Goal: Task Accomplishment & Management: Complete application form

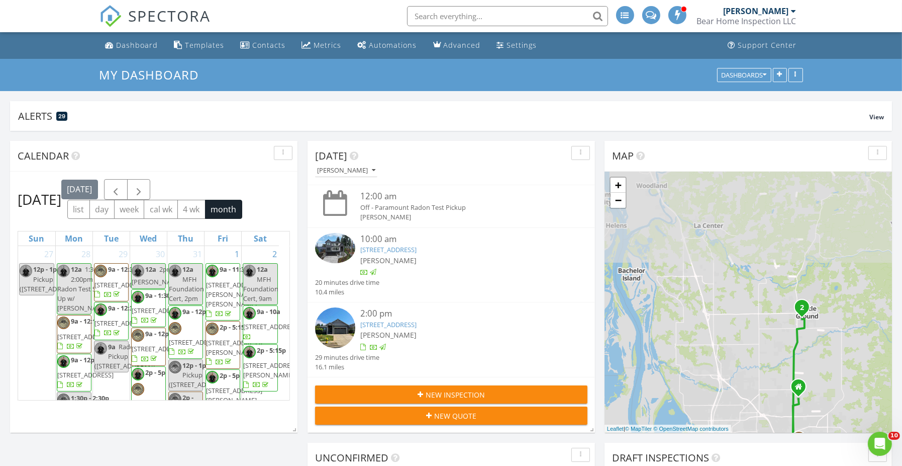
click at [522, 351] on div at bounding box center [462, 347] width 205 height 10
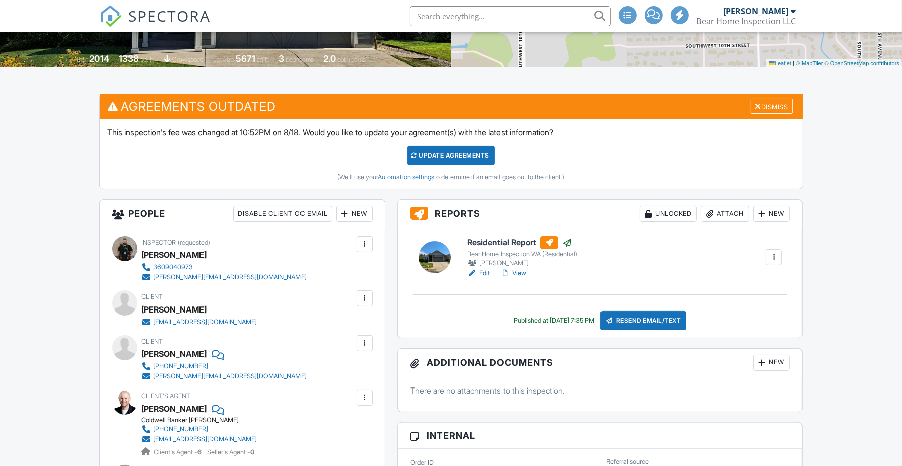
click at [763, 212] on div at bounding box center [762, 214] width 10 height 10
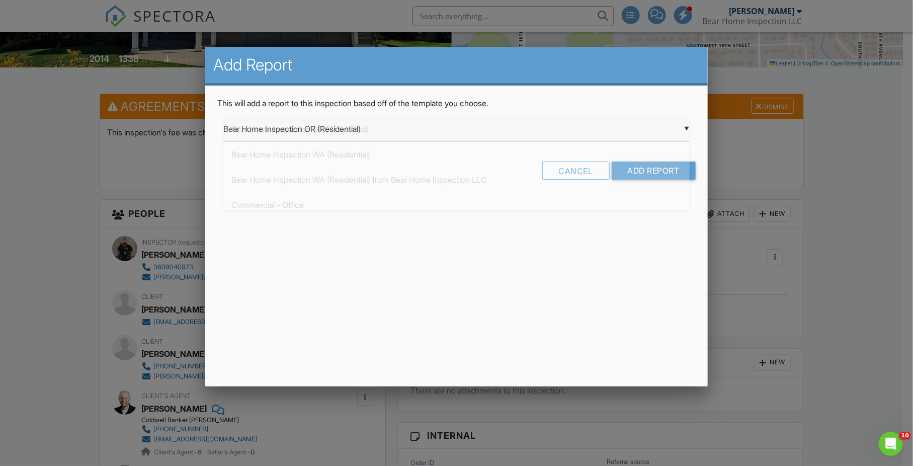
click at [425, 127] on div "▼ Bear Home Inspection OR (Residential) Bear Home Inspection OR (Residential) B…" at bounding box center [456, 129] width 466 height 25
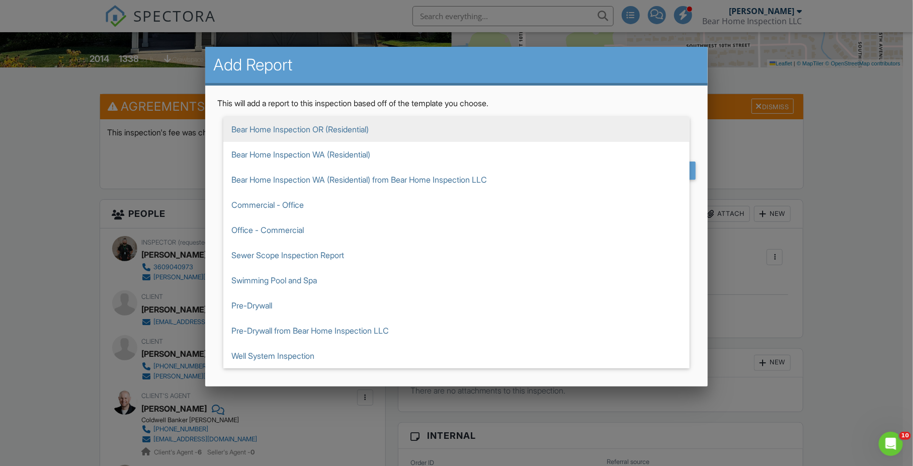
click at [298, 259] on span "Sewer Scope Inspection Report" at bounding box center [456, 254] width 466 height 25
type input "Sewer Scope Inspection Report"
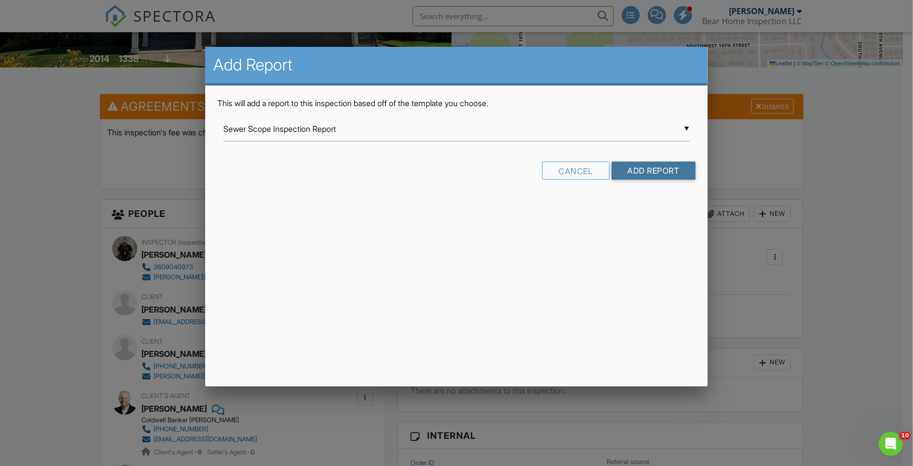
click at [625, 168] on input "Add Report" at bounding box center [653, 170] width 84 height 18
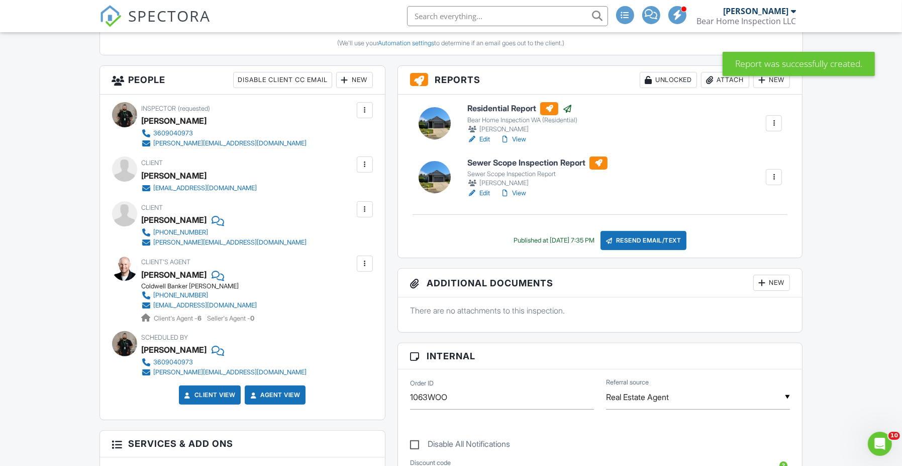
click at [484, 191] on link "Edit" at bounding box center [479, 193] width 23 height 10
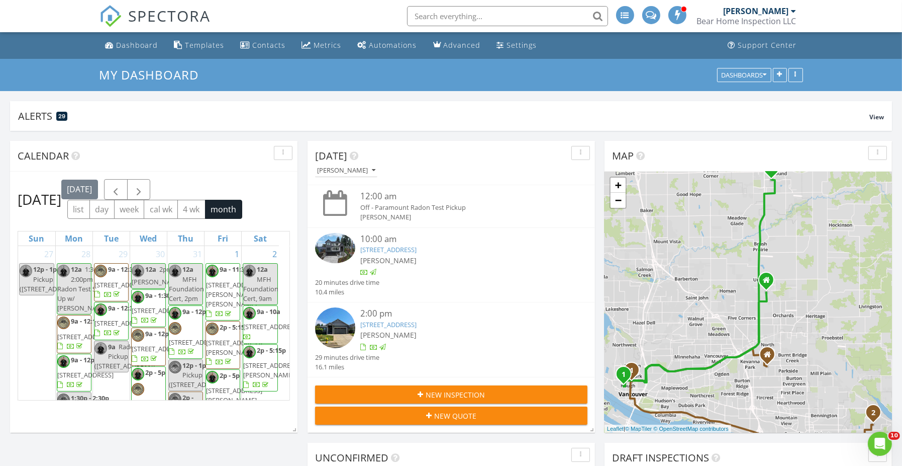
click at [447, 345] on div at bounding box center [462, 347] width 205 height 10
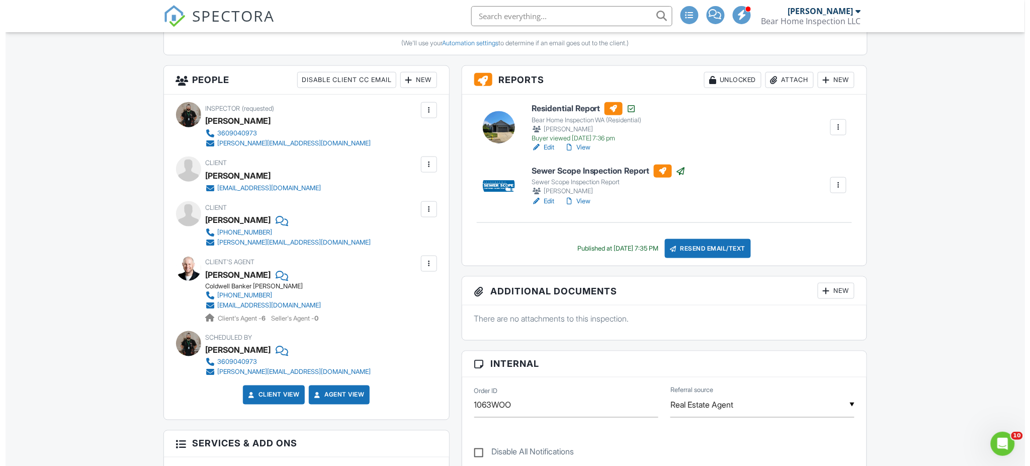
scroll to position [402, 0]
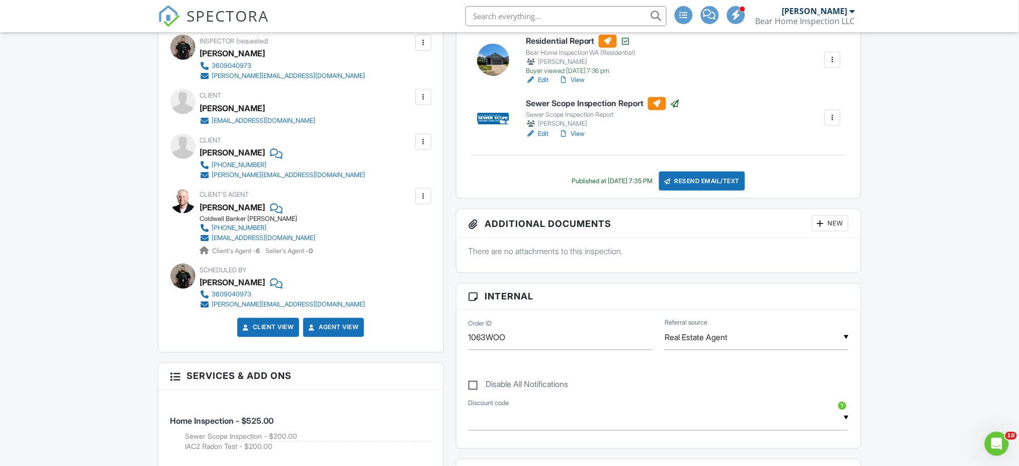
click at [830, 225] on div "New" at bounding box center [830, 223] width 37 height 16
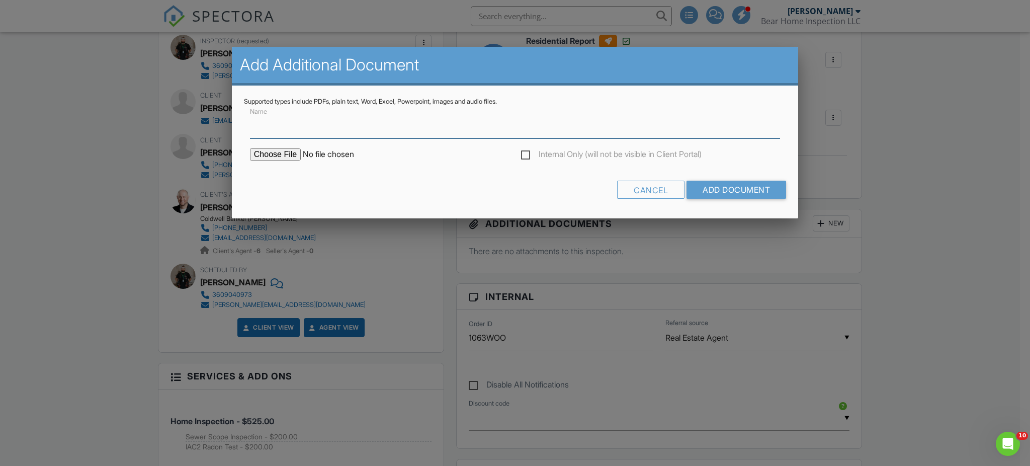
click at [390, 130] on input "Name" at bounding box center [515, 126] width 530 height 25
type input "Radon Test Results"
click at [266, 159] on div "Internal Only (will not be visible in Client Portal)" at bounding box center [515, 159] width 542 height 22
click at [271, 157] on input "file" at bounding box center [335, 154] width 171 height 12
type input "C:\fakepath\721-SW-3rd-Ave202508271942.pdf"
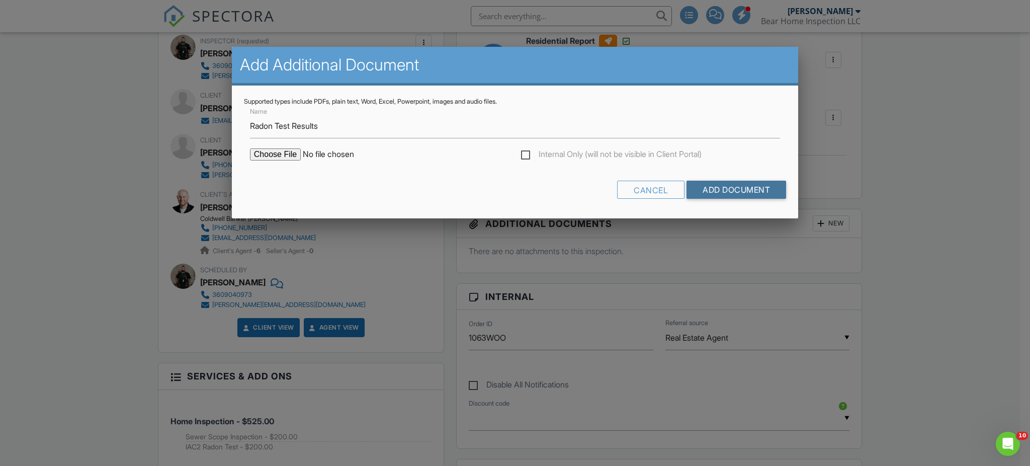
click at [733, 190] on input "Add Document" at bounding box center [736, 189] width 100 height 18
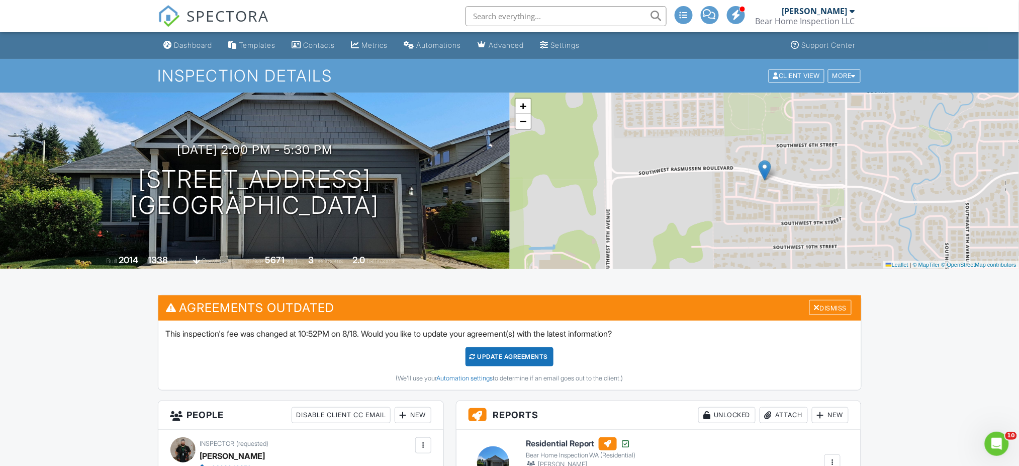
click at [192, 38] on link "Dashboard" at bounding box center [188, 45] width 57 height 19
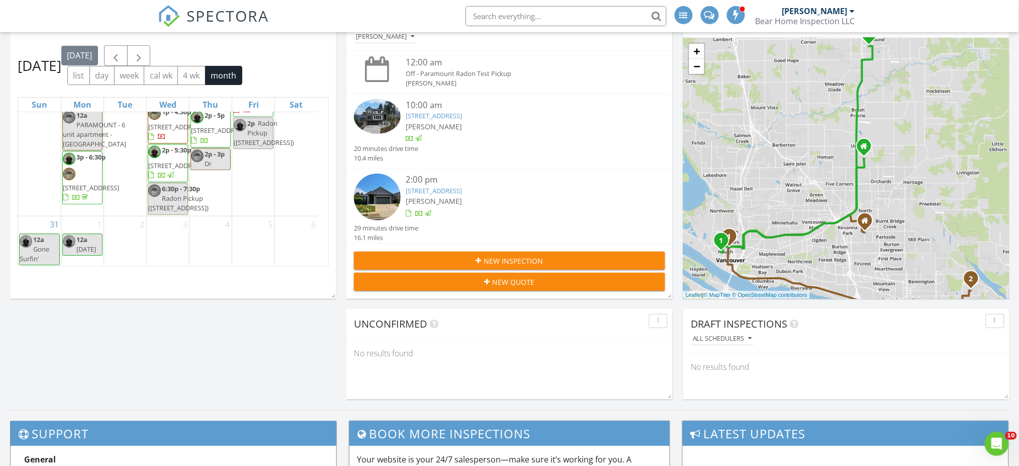
scroll to position [1395, 0]
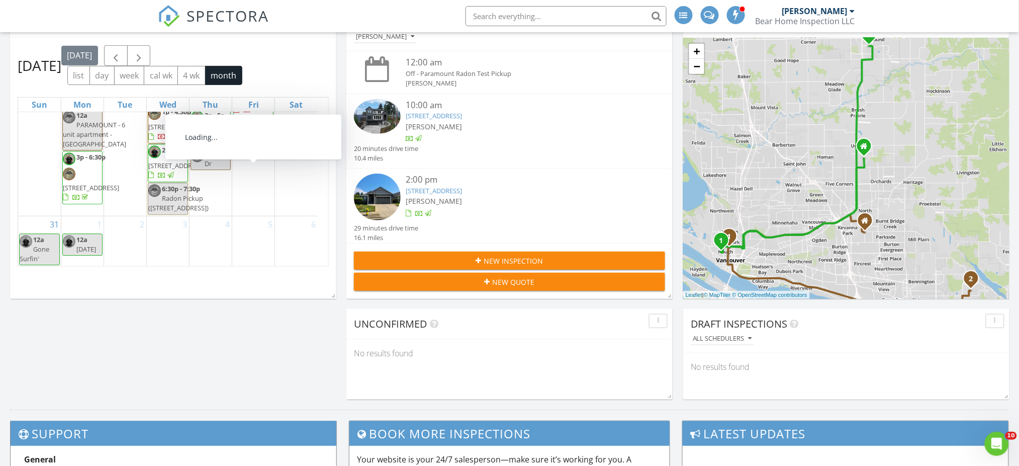
click at [294, 215] on div "30 12a Gone Surfin'" at bounding box center [296, 106] width 43 height 217
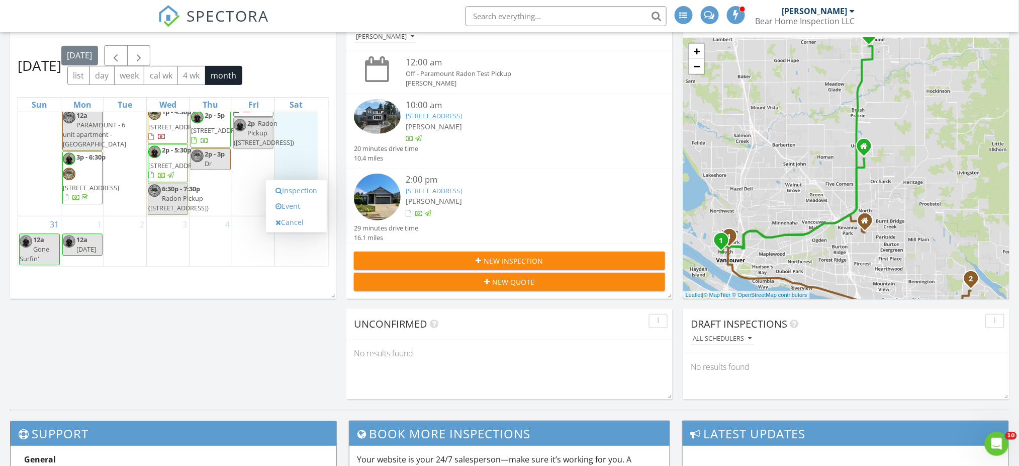
click at [300, 195] on link "Inspection" at bounding box center [296, 191] width 52 height 16
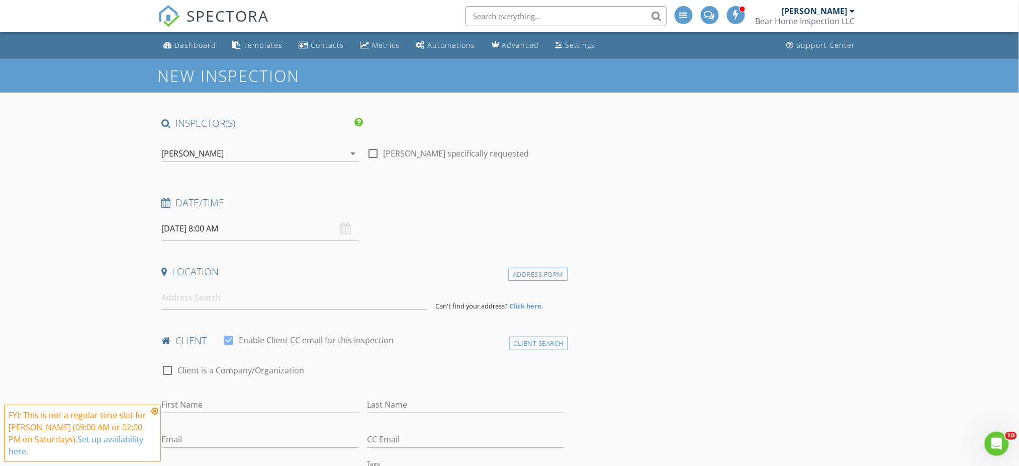
click at [379, 151] on div at bounding box center [372, 153] width 17 height 17
checkbox input "true"
click at [265, 154] on div "[PERSON_NAME]" at bounding box center [253, 153] width 183 height 16
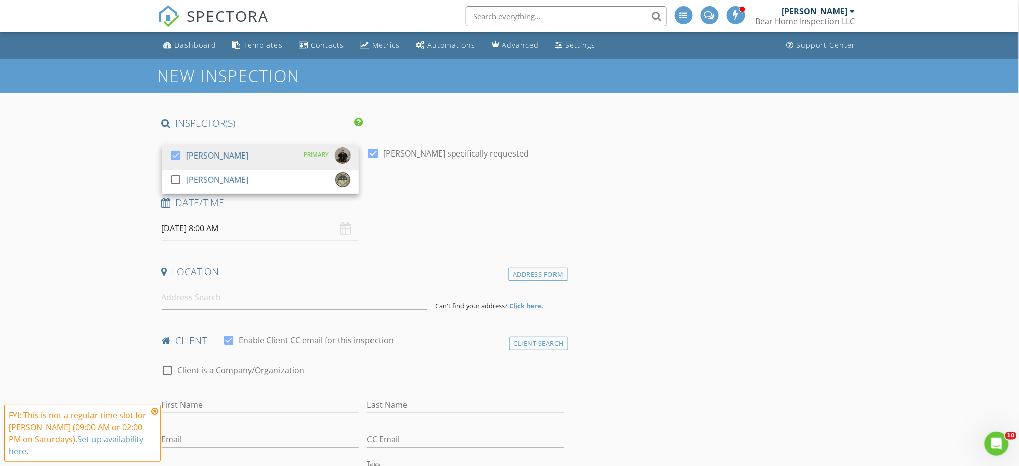
click at [265, 154] on div "check_box Jared Ball PRIMARY" at bounding box center [260, 157] width 181 height 20
click at [265, 154] on div "check_box_outline_blank Jared Ball" at bounding box center [260, 157] width 181 height 20
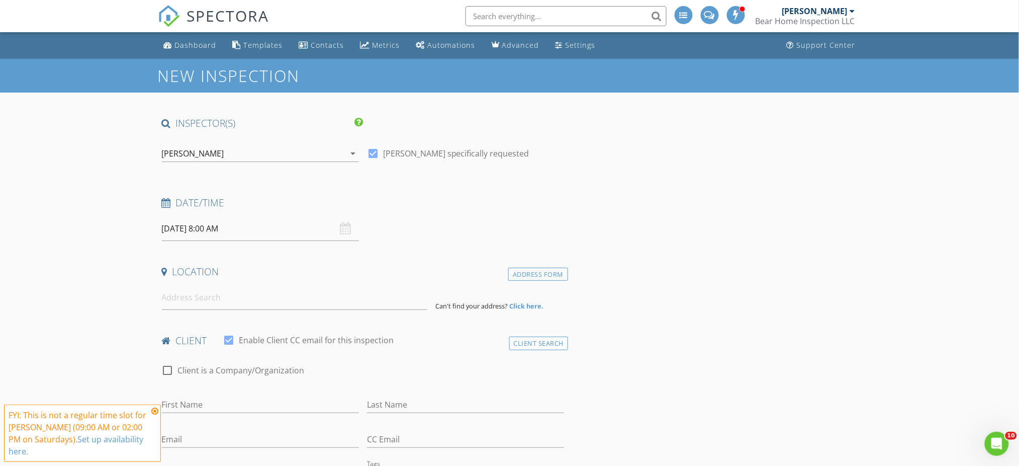
click at [235, 232] on input "08/30/2025 8:00 AM" at bounding box center [260, 228] width 197 height 25
type input "09"
type input "08/30/2025 9:00 AM"
click at [219, 396] on span at bounding box center [220, 395] width 7 height 10
type input "10"
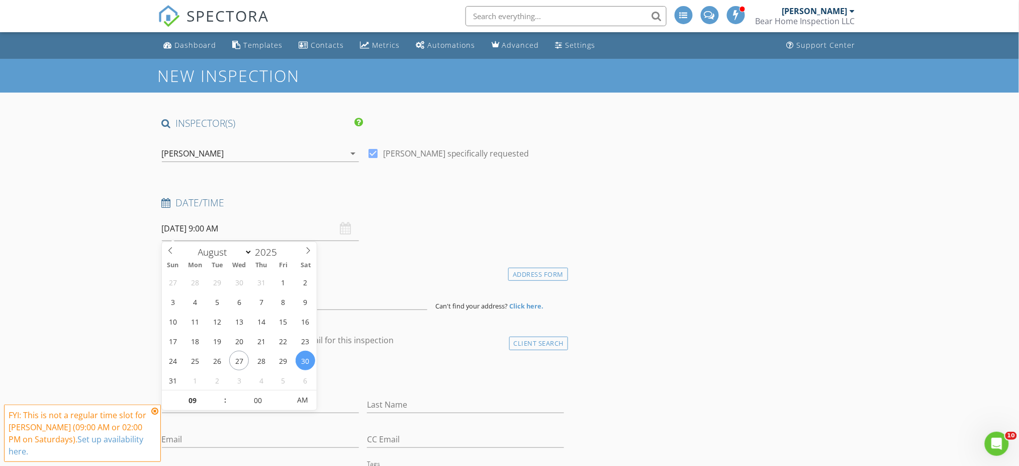
type input "08/30/2025 10:00 AM"
click at [219, 396] on span at bounding box center [220, 395] width 7 height 10
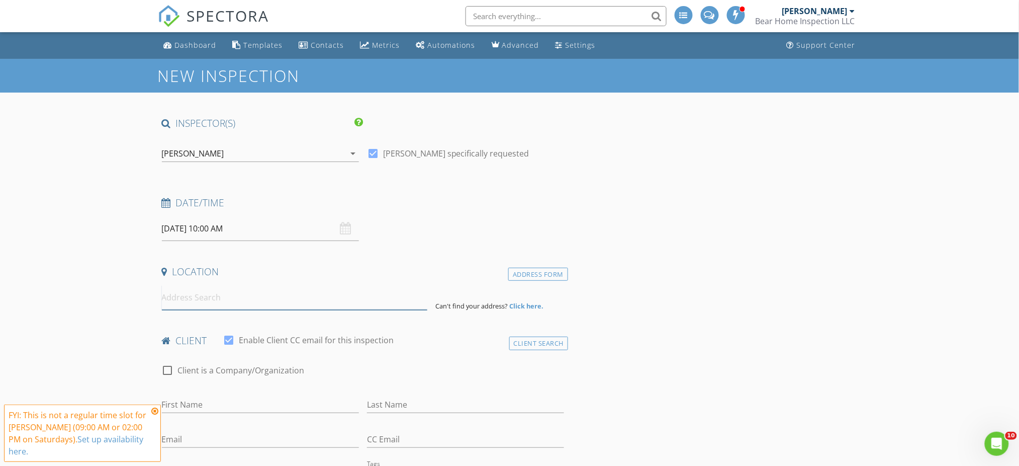
click at [219, 301] on input at bounding box center [294, 297] width 265 height 25
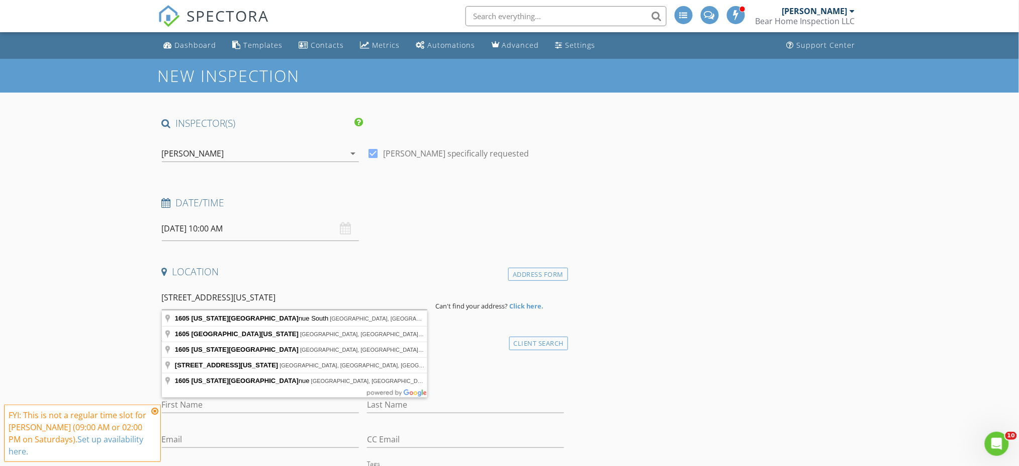
type input "1605 Washington Avenue South, Long Beach, WA, USA"
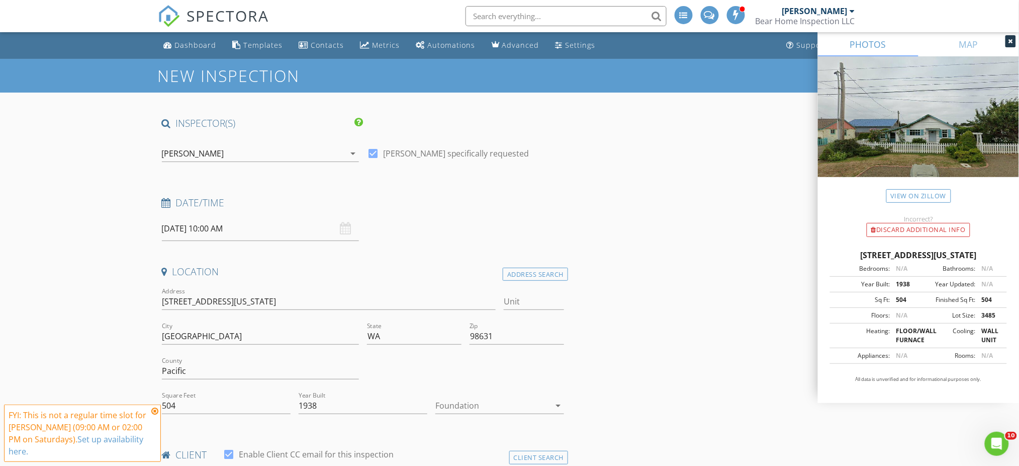
scroll to position [134, 0]
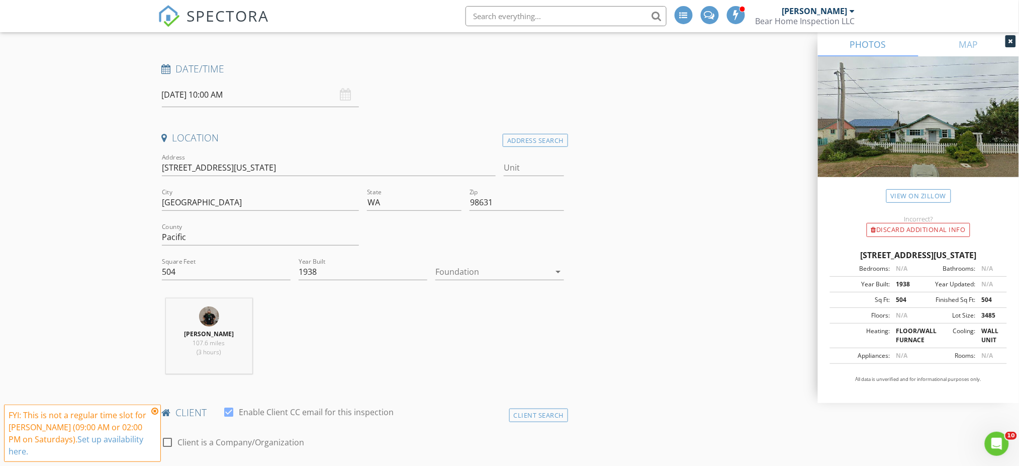
click at [467, 276] on div at bounding box center [492, 271] width 115 height 16
click at [479, 343] on div "Crawlspace" at bounding box center [499, 348] width 113 height 12
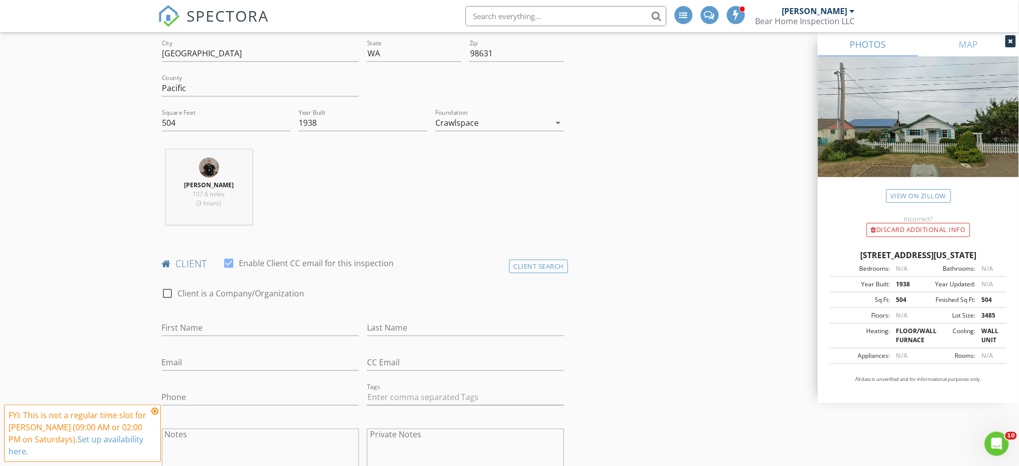
scroll to position [335, 0]
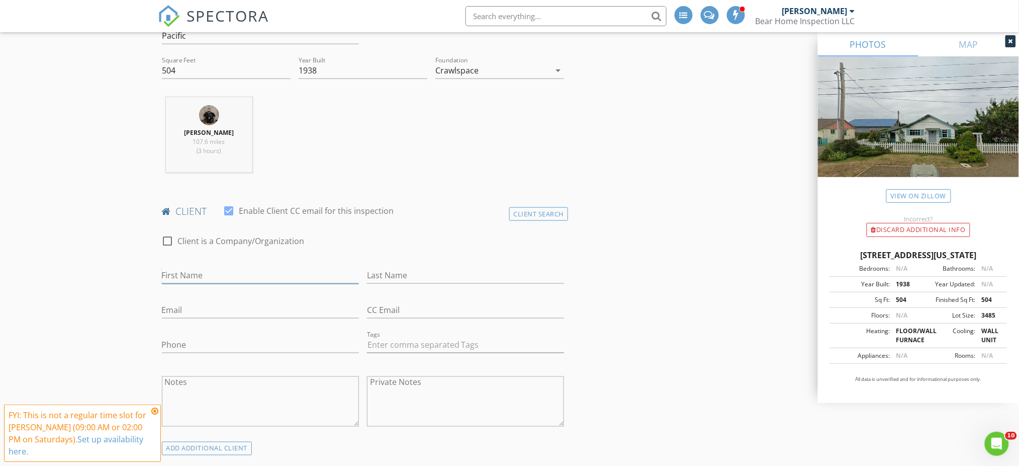
click at [282, 276] on input "First Name" at bounding box center [260, 275] width 197 height 17
type input "Alice"
type input "Randall"
type input "randall2937@msn.com"
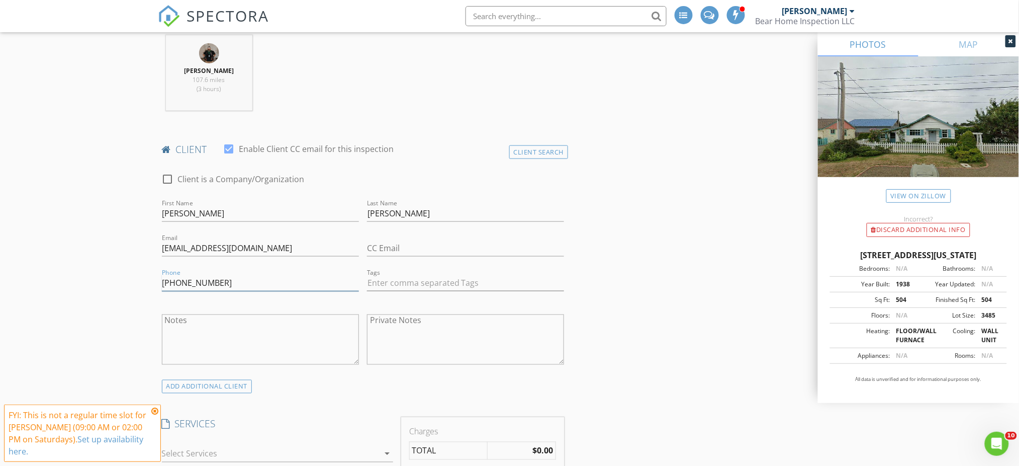
scroll to position [469, 0]
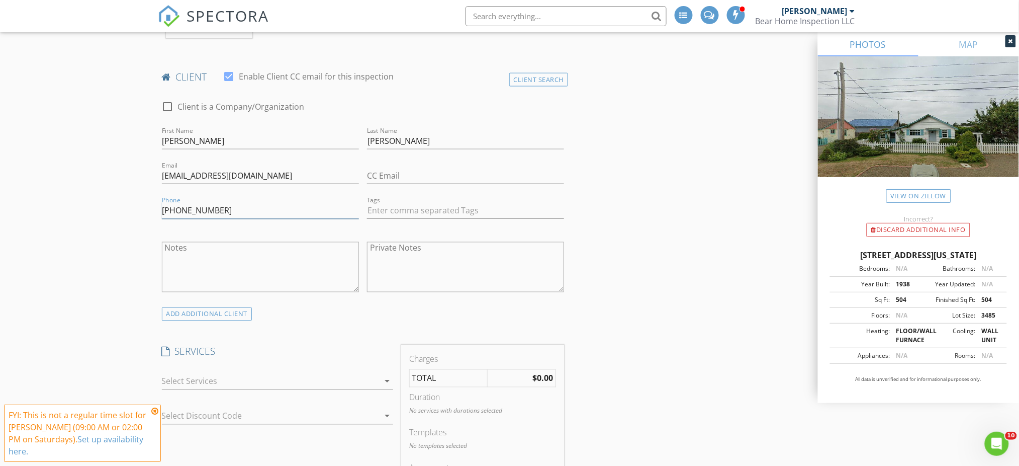
type input "360-388-5102"
click at [241, 312] on div "ADD ADDITIONAL client" at bounding box center [207, 314] width 90 height 14
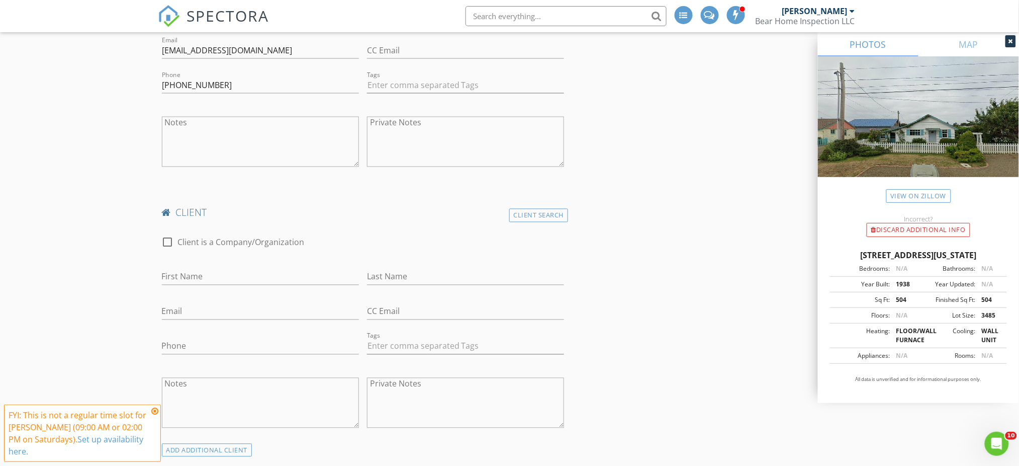
scroll to position [603, 0]
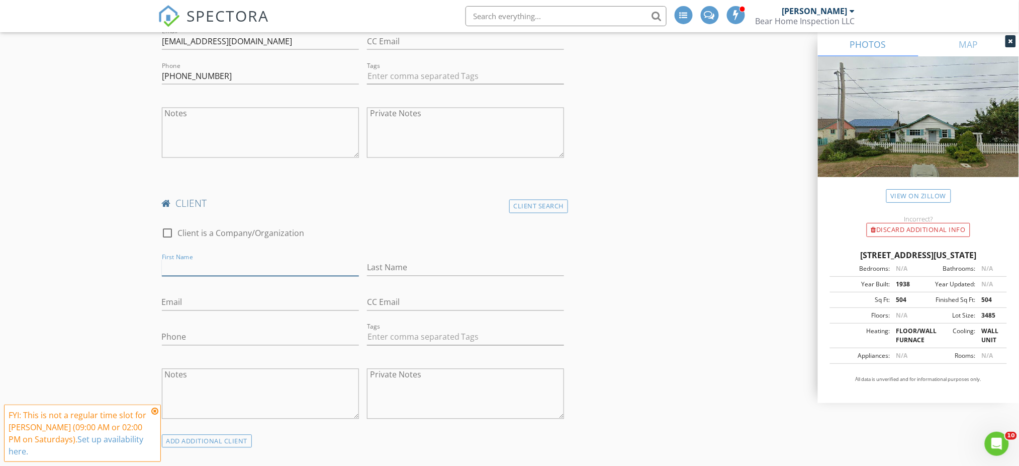
click at [235, 269] on input "First Name" at bounding box center [260, 267] width 197 height 17
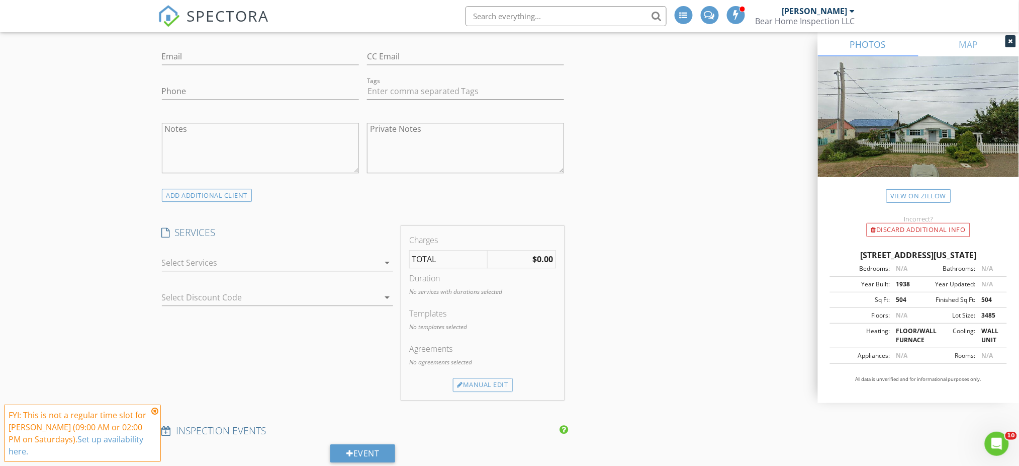
scroll to position [871, 0]
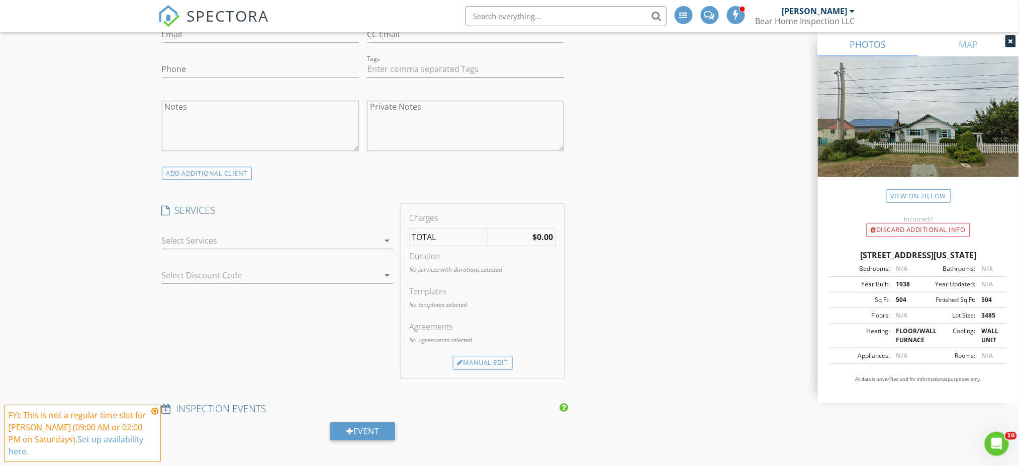
click at [346, 244] on div at bounding box center [270, 240] width 217 height 16
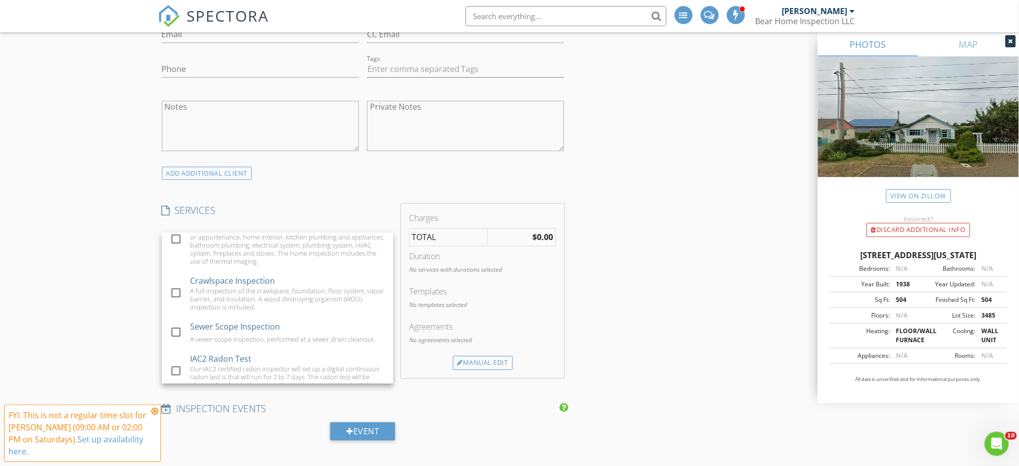
scroll to position [201, 0]
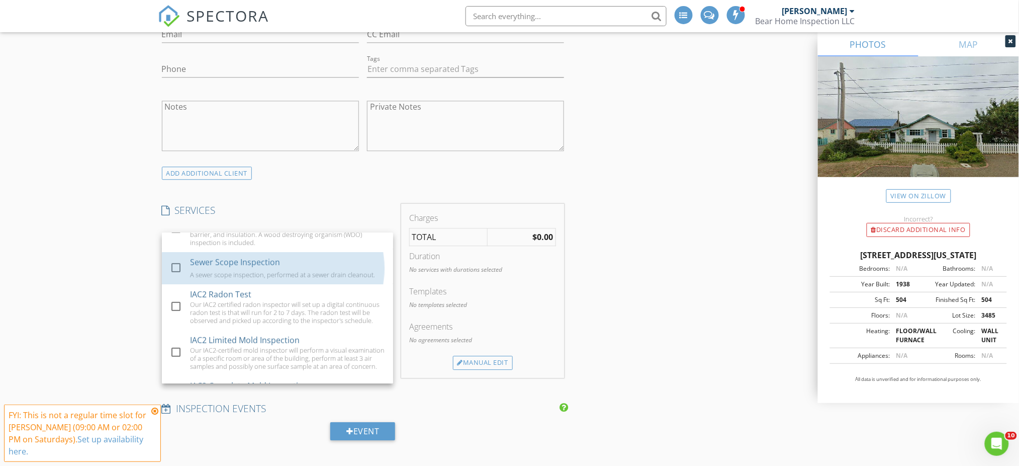
click at [289, 272] on div "A sewer scope inspection, performed at a sewer drain cleanout." at bounding box center [282, 274] width 185 height 8
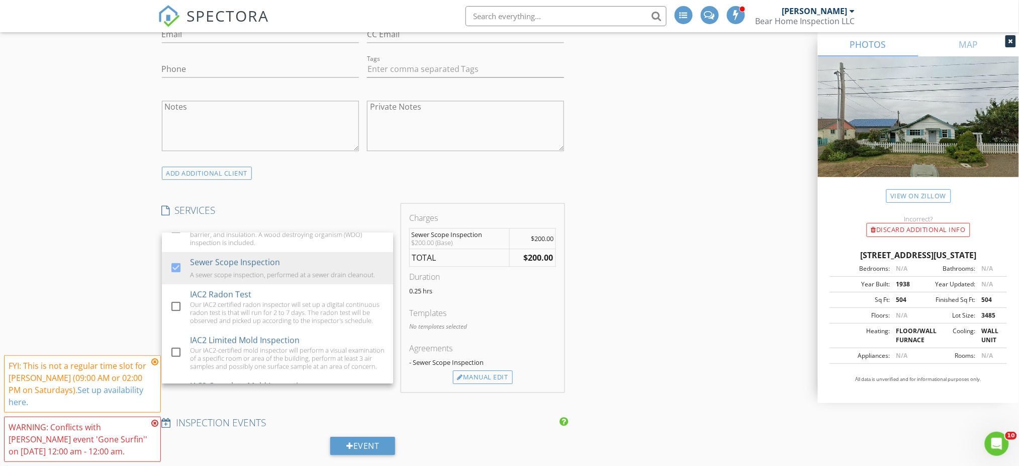
click at [92, 255] on div "New Inspection INSPECTOR(S) check_box Jared Ball PRIMARY check_box_outline_blan…" at bounding box center [509, 243] width 1019 height 2110
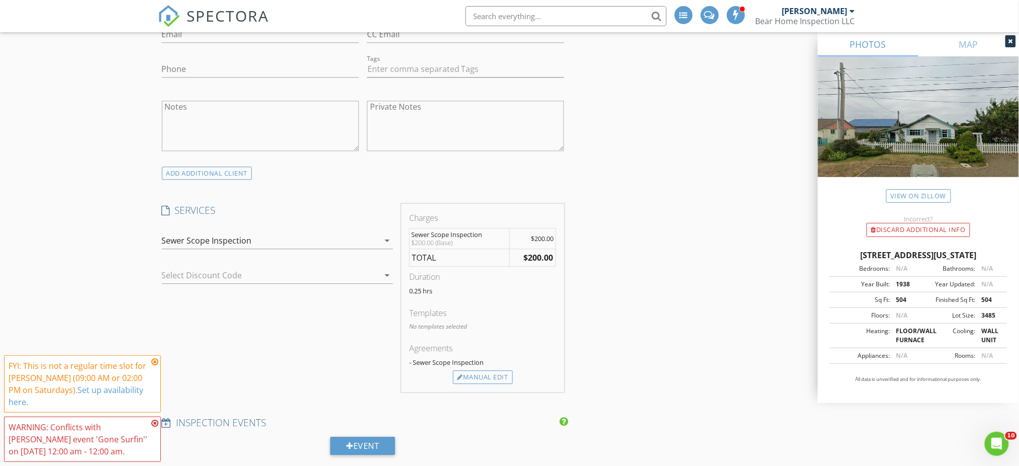
click at [156, 366] on icon at bounding box center [154, 361] width 7 height 8
click at [157, 423] on icon at bounding box center [154, 423] width 7 height 8
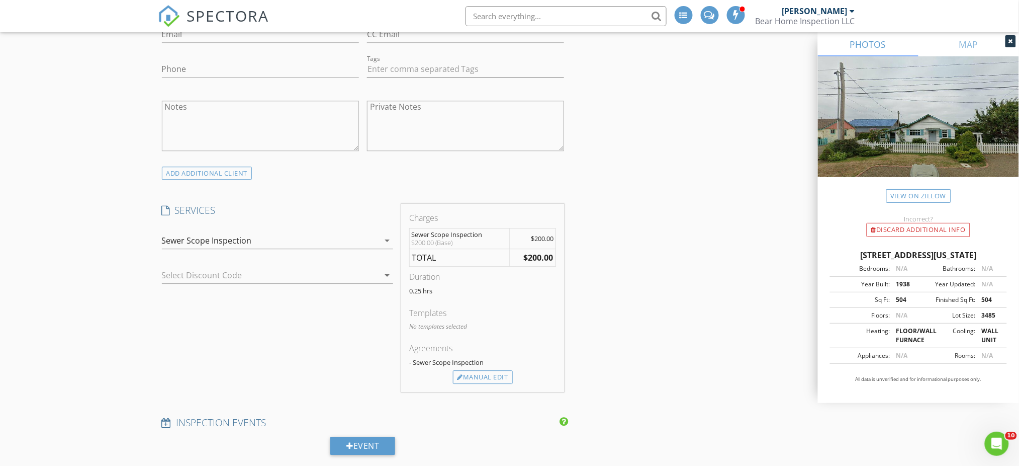
click at [122, 279] on div "New Inspection INSPECTOR(S) check_box Jared Ball PRIMARY check_box_outline_blan…" at bounding box center [509, 243] width 1019 height 2110
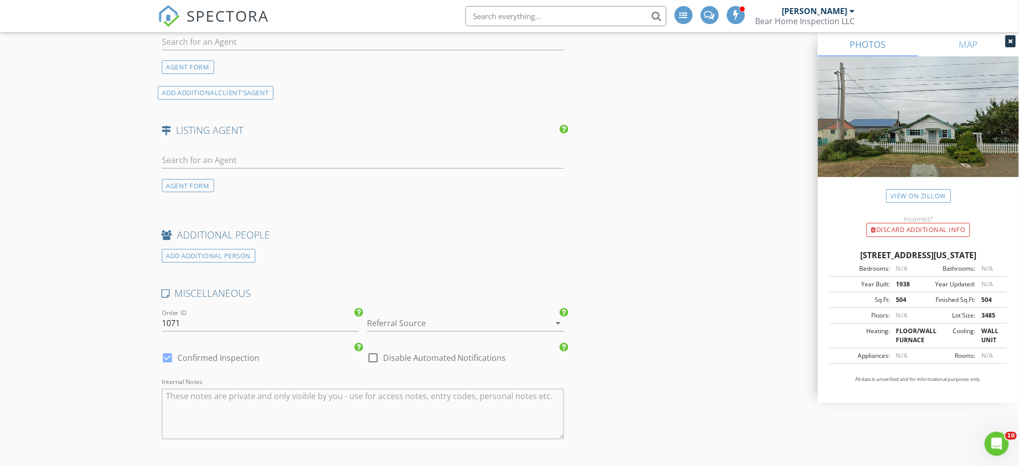
scroll to position [1609, 0]
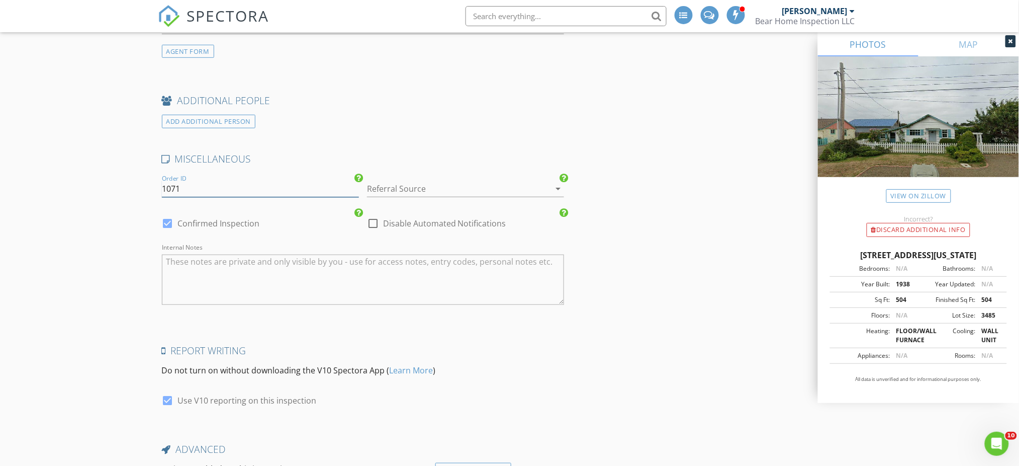
click at [244, 183] on input "1071" at bounding box center [260, 188] width 197 height 17
type input "1071RAN"
click at [406, 189] on div at bounding box center [451, 188] width 169 height 16
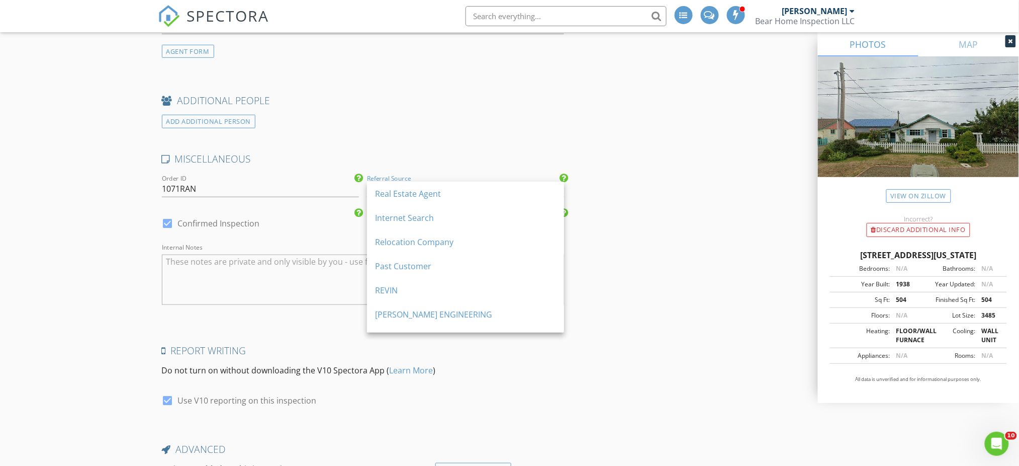
click at [408, 193] on div "Real Estate Agent" at bounding box center [465, 194] width 181 height 12
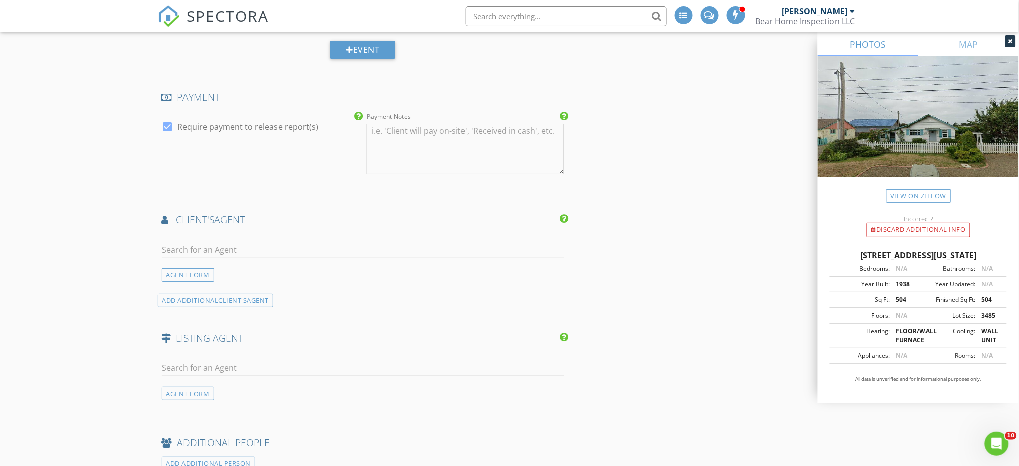
scroll to position [1301, 0]
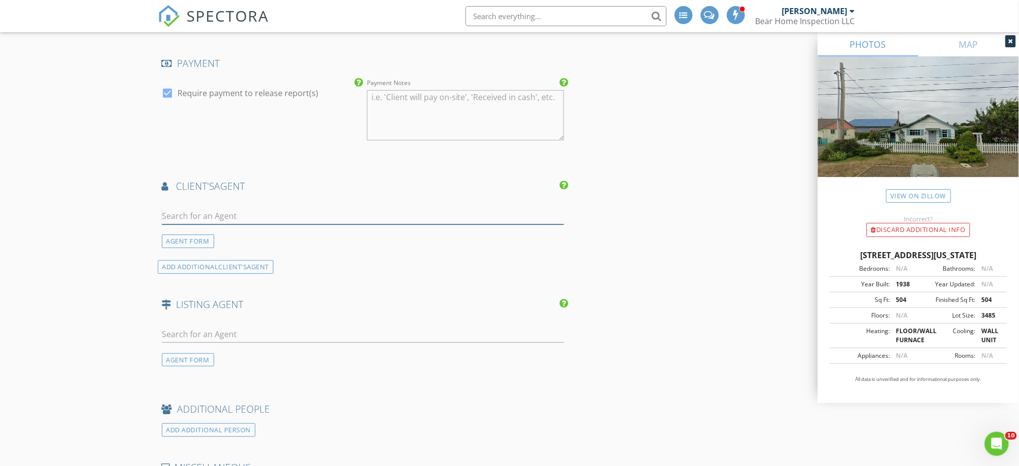
click at [340, 218] on input "text" at bounding box center [363, 216] width 403 height 17
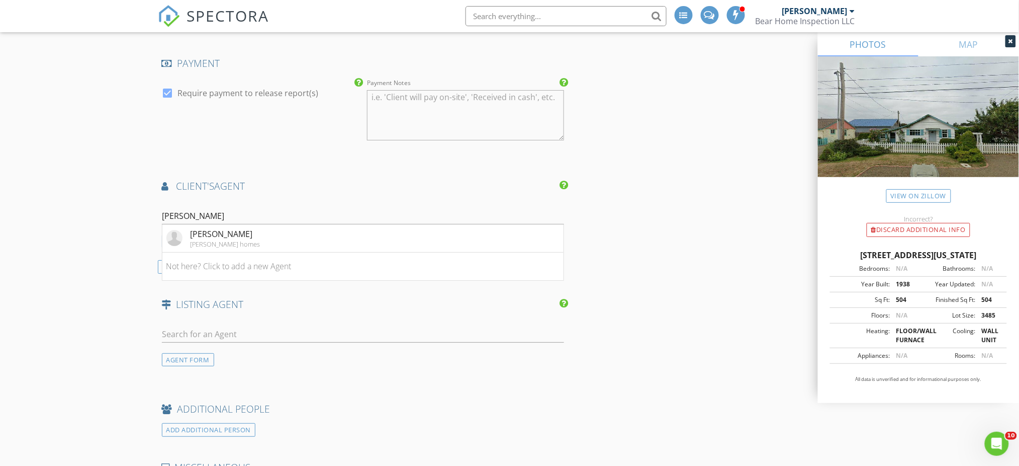
click at [287, 212] on input "Beth" at bounding box center [363, 216] width 403 height 17
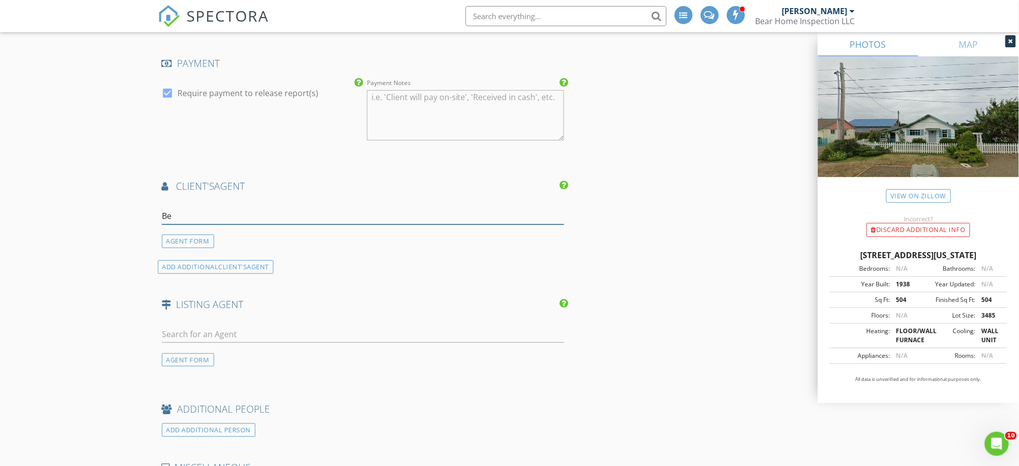
type input "B"
click at [186, 239] on div "AGENT FORM" at bounding box center [188, 241] width 52 height 14
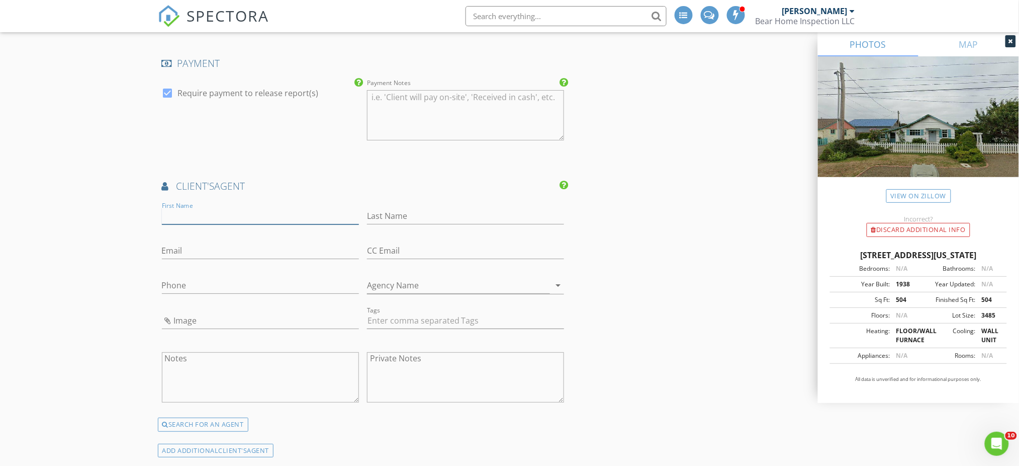
click at [247, 216] on input "First Name" at bounding box center [260, 216] width 197 height 17
type input "Beth"
type input "[PERSON_NAME]"
click at [229, 256] on input "Email" at bounding box center [260, 250] width 197 height 17
click at [234, 252] on input "Email" at bounding box center [260, 250] width 197 height 17
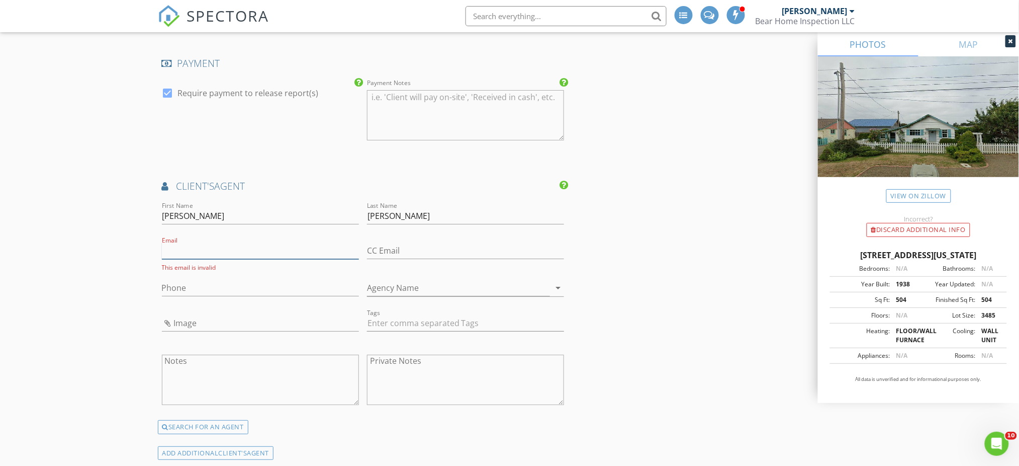
paste input "bethlaney75@gmail.com"
type input "bethlaney75@gmail.com"
click at [252, 280] on input "Phone" at bounding box center [260, 285] width 197 height 17
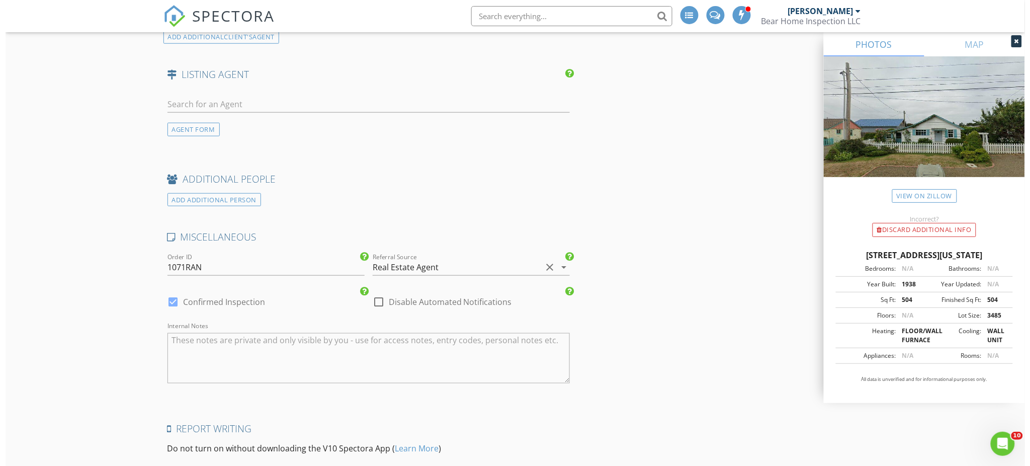
scroll to position [1886, 0]
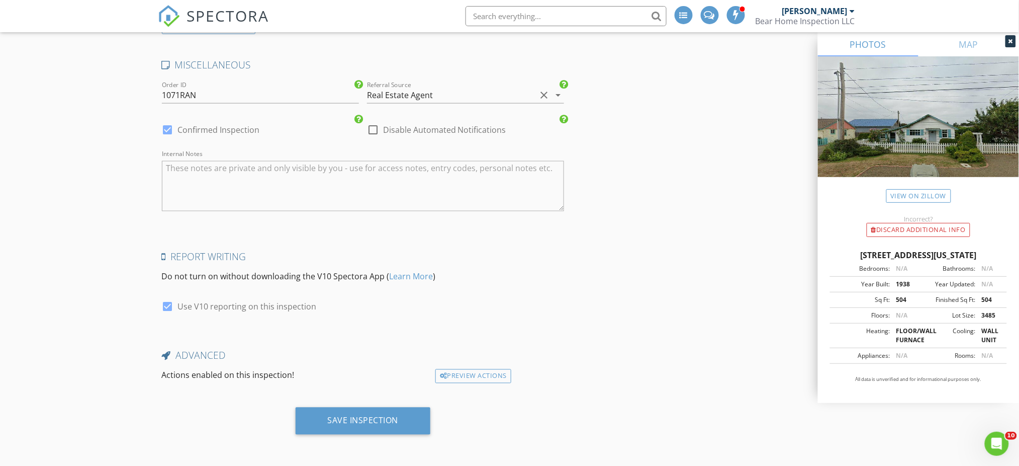
type input "707-599-8790"
click at [376, 419] on div "Save Inspection" at bounding box center [363, 420] width 71 height 10
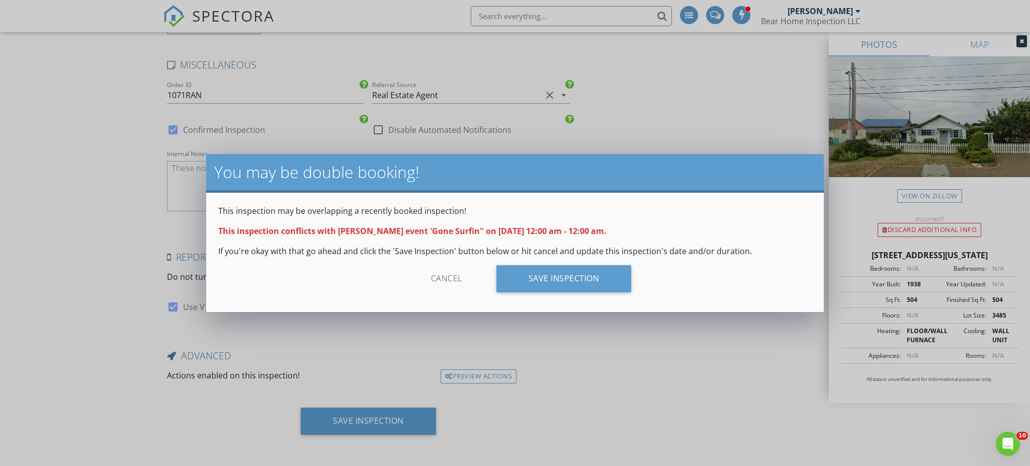
click at [608, 278] on div "Save Inspection" at bounding box center [563, 278] width 135 height 27
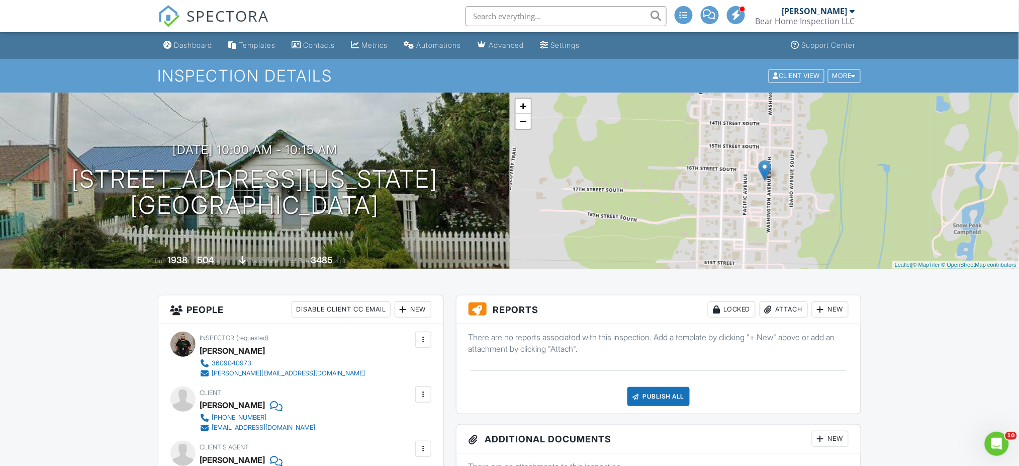
click at [528, 125] on link "−" at bounding box center [523, 121] width 15 height 15
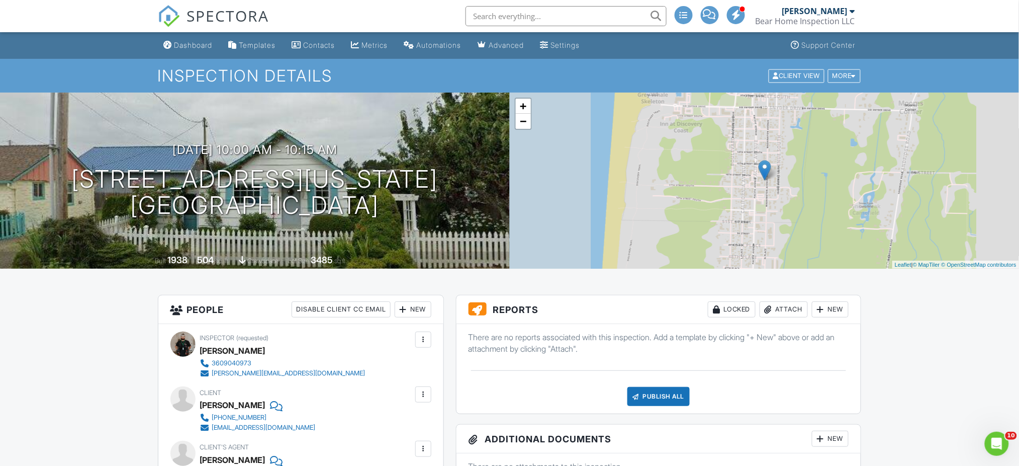
click at [528, 125] on link "−" at bounding box center [523, 121] width 15 height 15
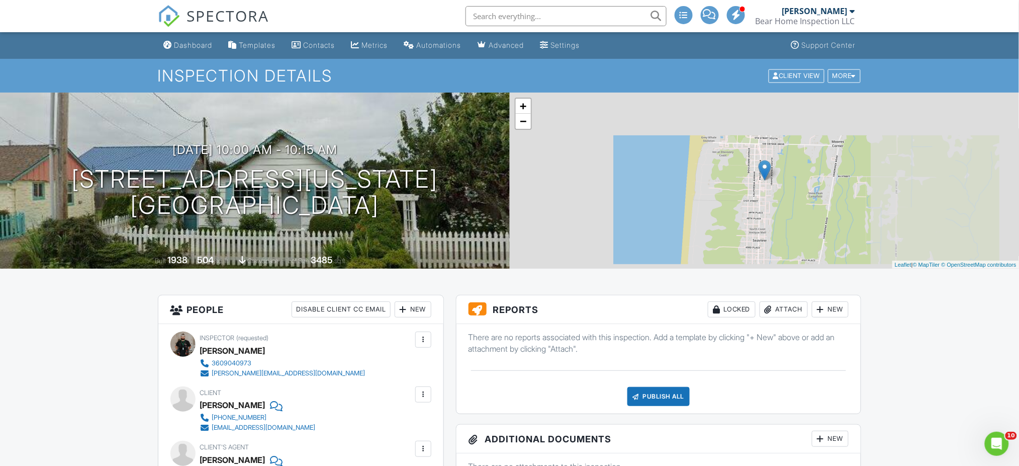
click at [528, 125] on link "−" at bounding box center [523, 121] width 15 height 15
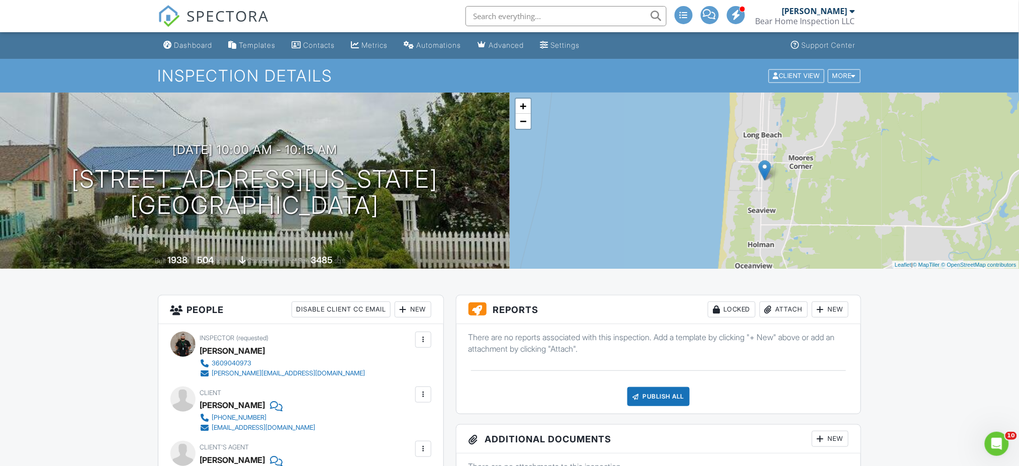
click at [528, 125] on link "−" at bounding box center [523, 121] width 15 height 15
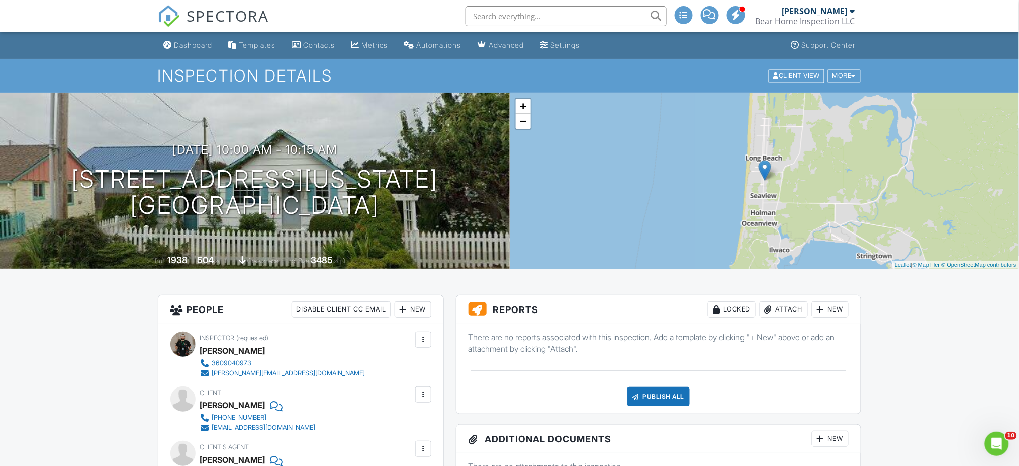
click at [385, 48] on div "Metrics" at bounding box center [375, 45] width 26 height 9
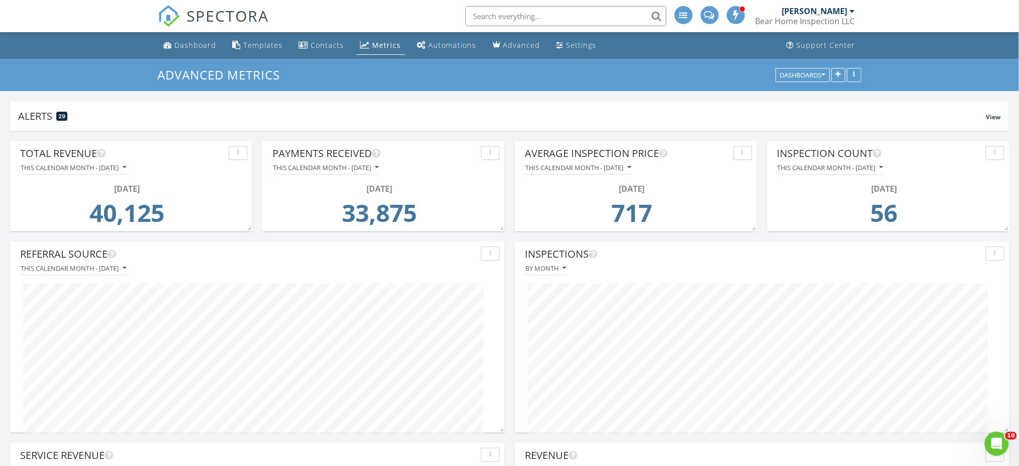
click at [206, 46] on div "Dashboard" at bounding box center [196, 45] width 42 height 10
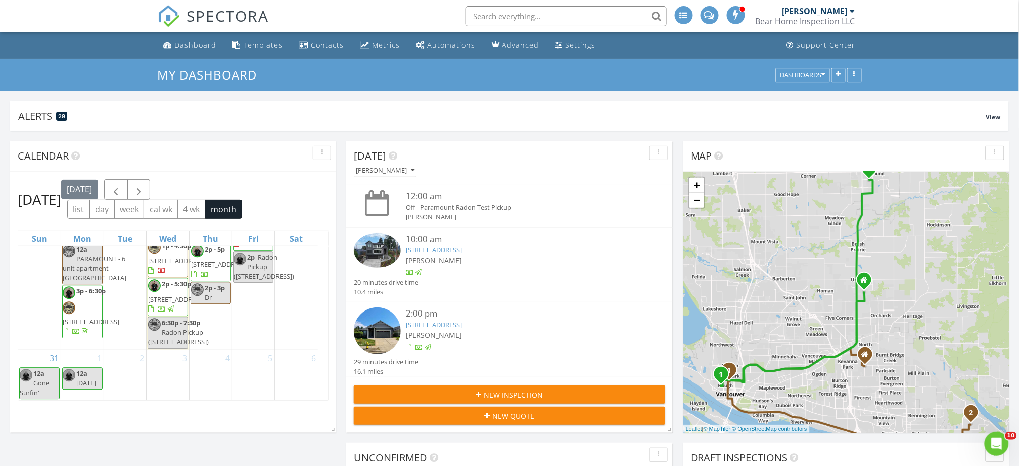
scroll to position [1441, 0]
click at [205, 49] on div "Dashboard" at bounding box center [196, 45] width 42 height 10
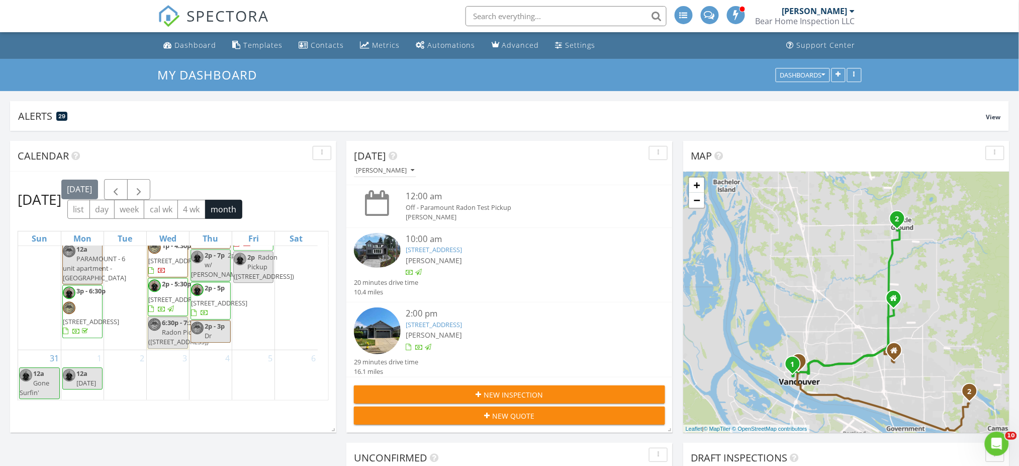
scroll to position [1462, 0]
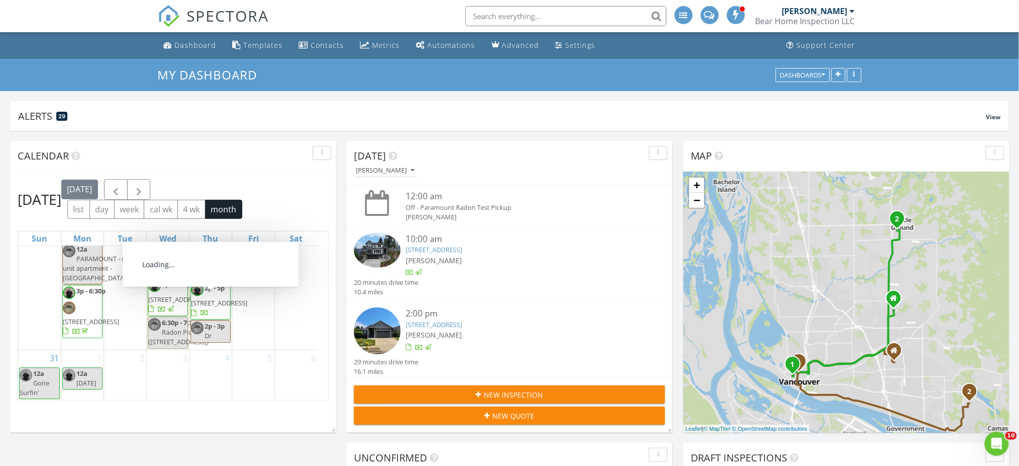
click at [218, 236] on span "16606 NE 19th St, Vancouver 98684" at bounding box center [219, 231] width 56 height 9
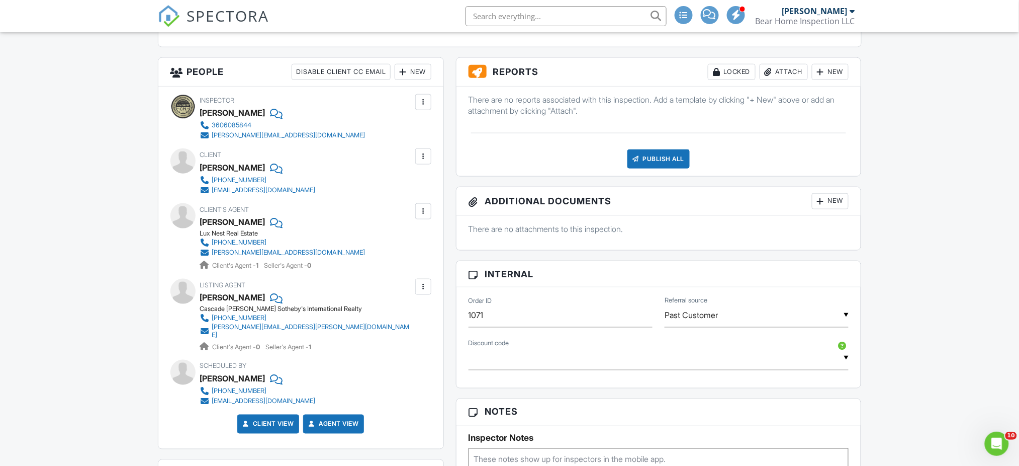
click at [423, 288] on div at bounding box center [423, 287] width 10 height 10
click at [411, 341] on li "Remove" at bounding box center [399, 342] width 51 height 25
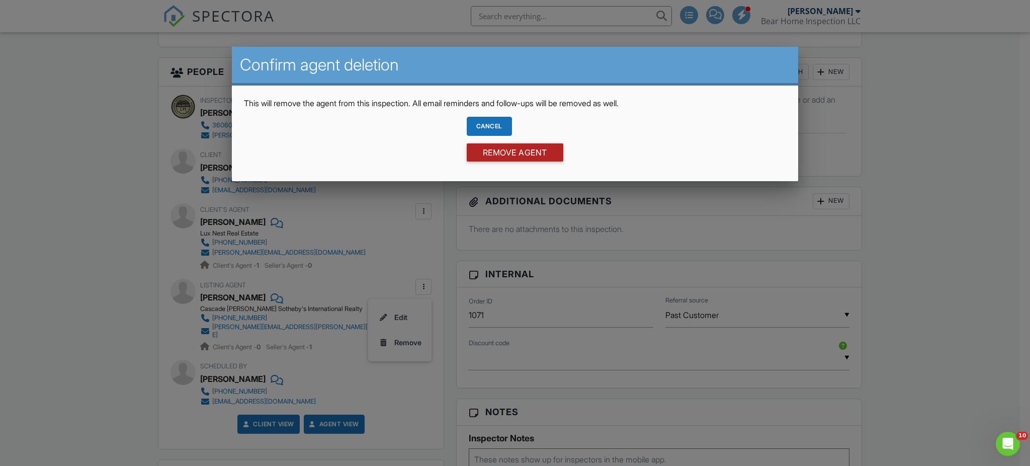
click at [517, 157] on input "Remove Agent" at bounding box center [515, 152] width 97 height 18
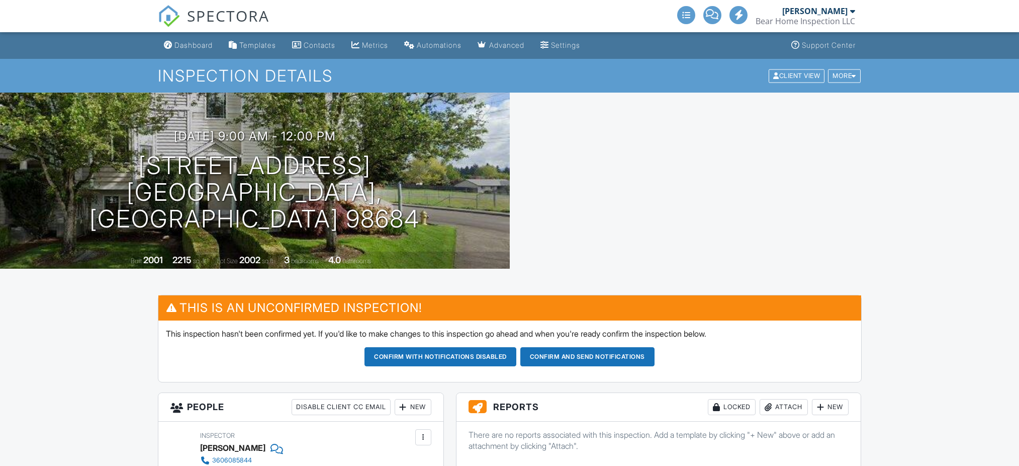
scroll to position [268, 0]
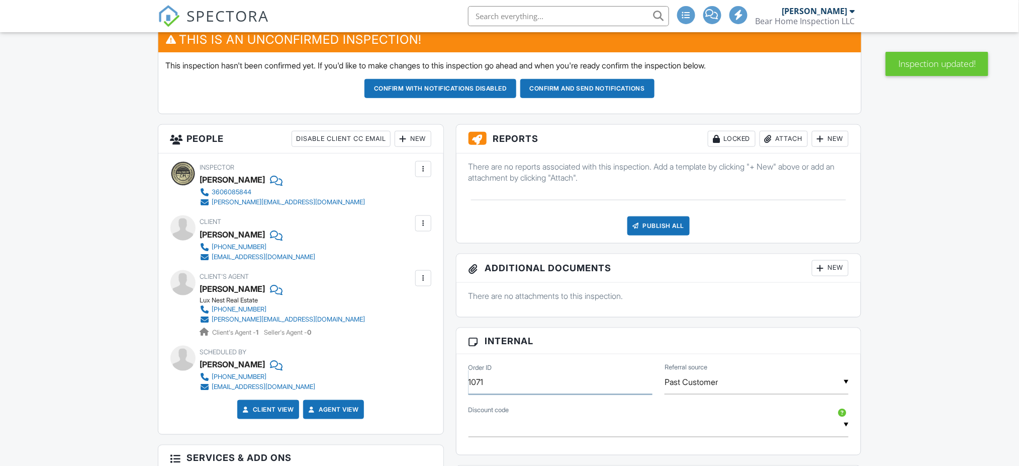
click at [537, 377] on input "1071" at bounding box center [561, 382] width 184 height 25
click at [543, 378] on input "1071" at bounding box center [561, 382] width 184 height 25
type input "1071WRI"
click at [792, 379] on input "Past Customer" at bounding box center [757, 382] width 184 height 25
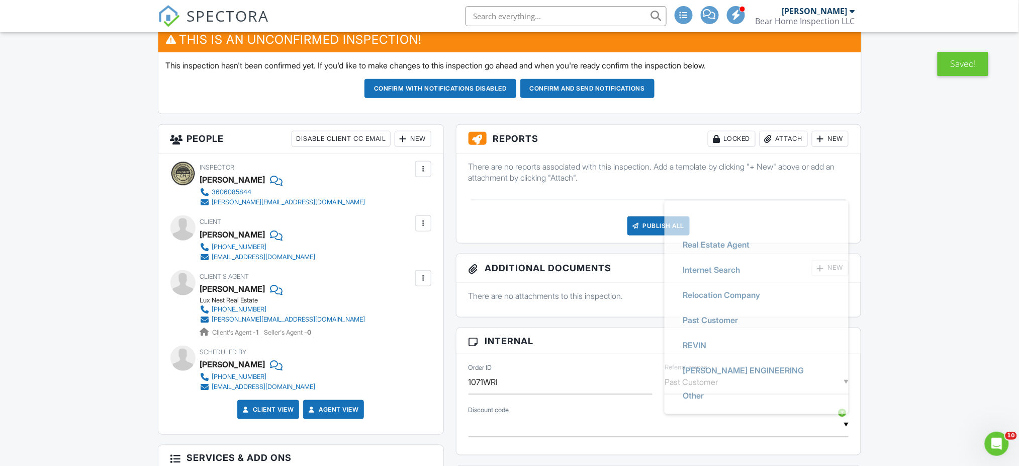
click at [776, 324] on li "Past Customer" at bounding box center [757, 319] width 172 height 25
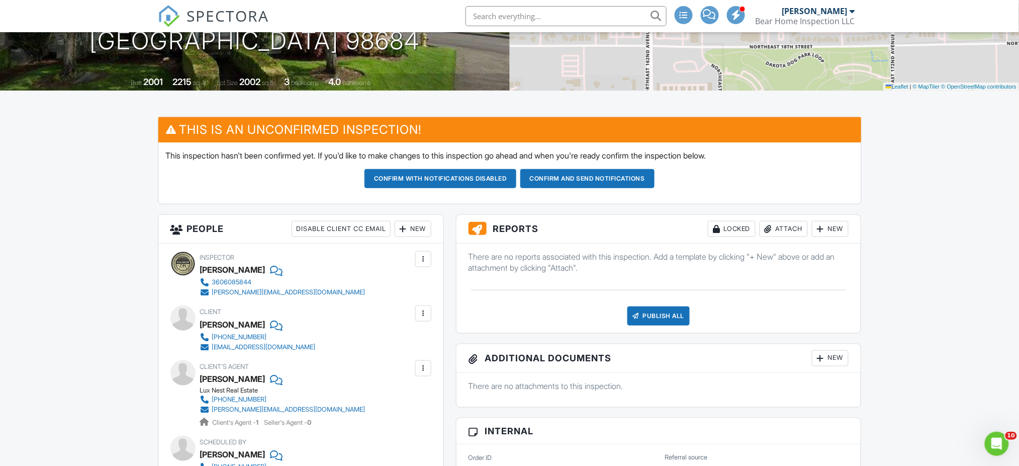
scroll to position [59, 0]
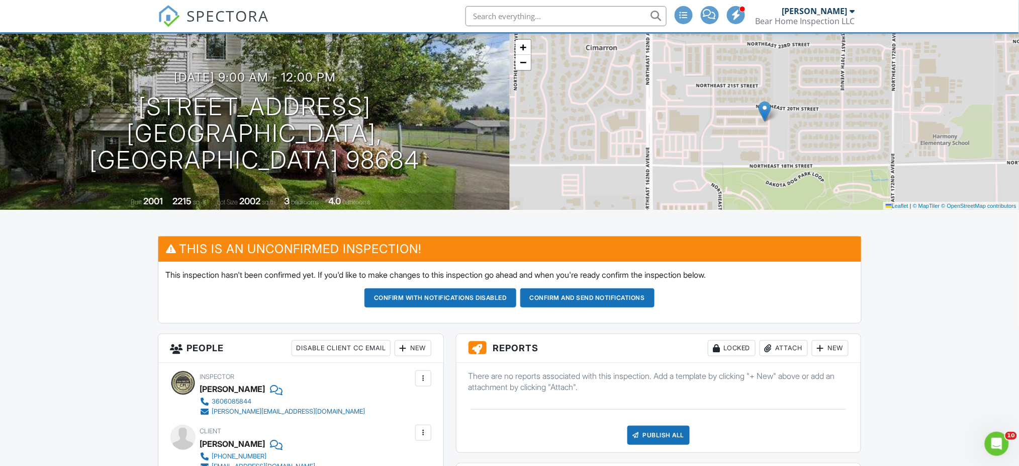
click at [516, 300] on button "Confirm and send notifications" at bounding box center [440, 297] width 152 height 19
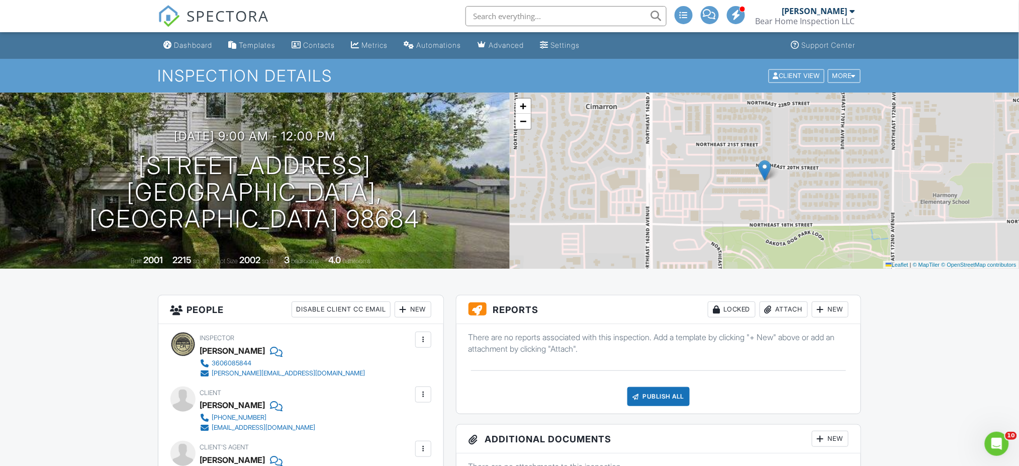
click at [211, 42] on div "Dashboard" at bounding box center [193, 45] width 38 height 9
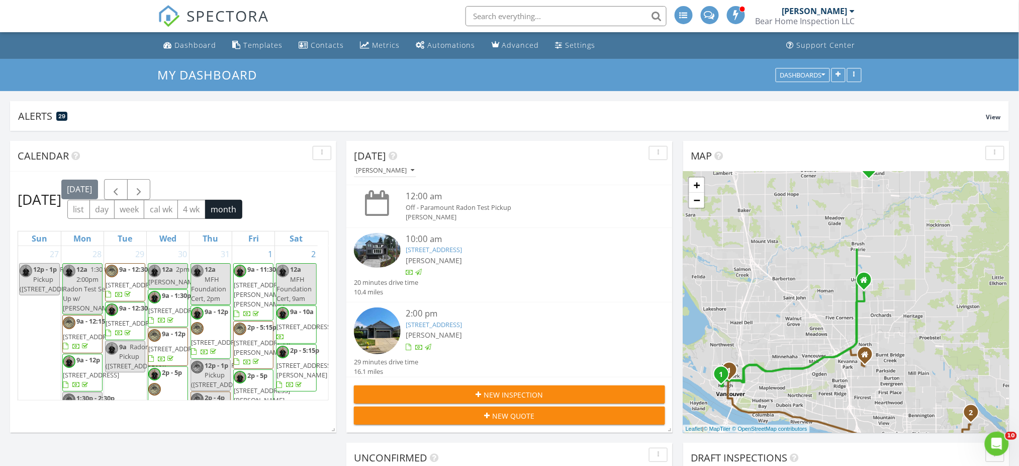
click at [388, 40] on div "Metrics" at bounding box center [387, 45] width 28 height 10
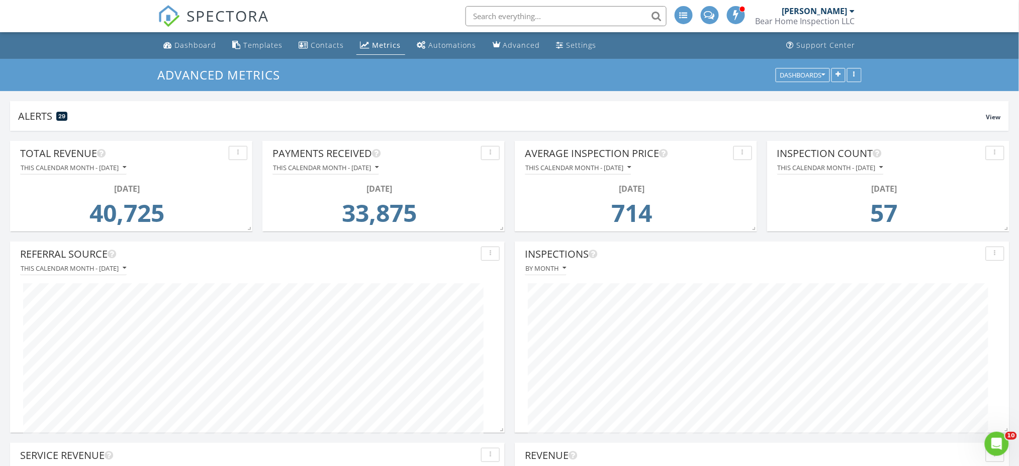
click at [504, 154] on div "Payments Received This calendar month - August 2025 August 2025 33,875" at bounding box center [383, 186] width 242 height 90
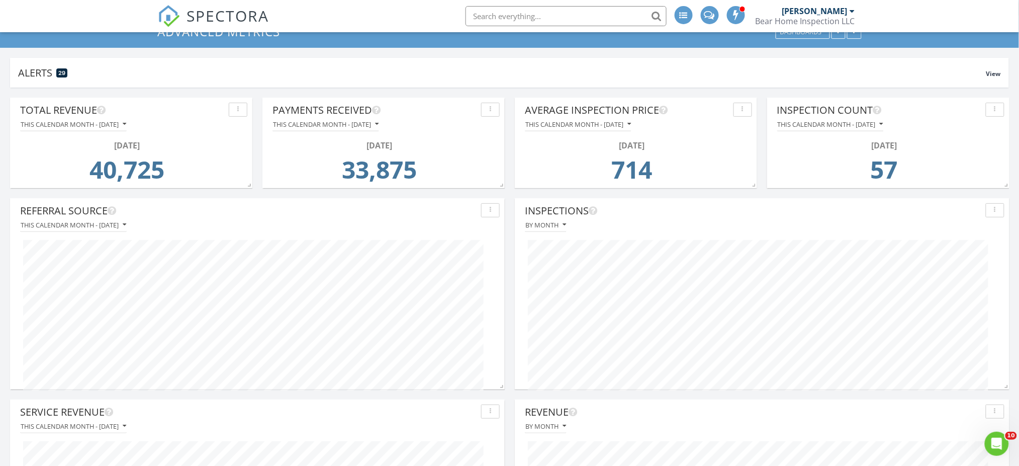
scroll to position [67, 0]
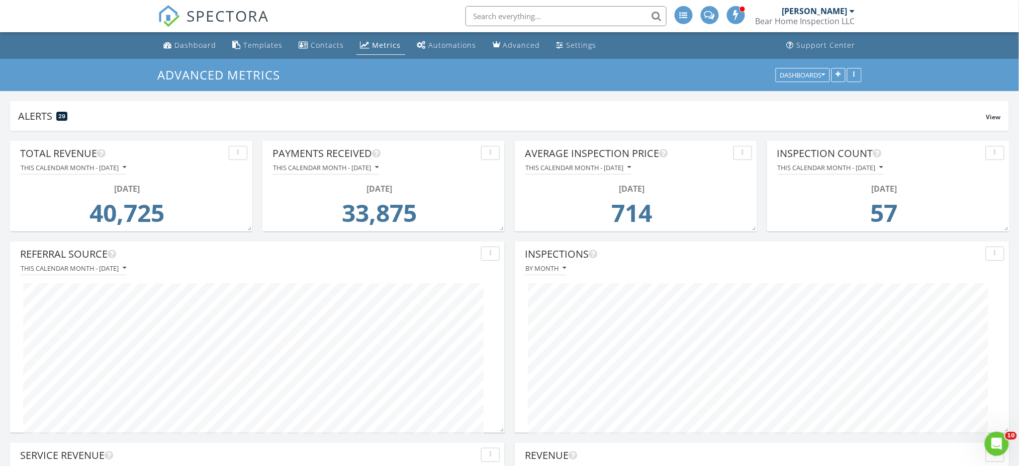
click at [198, 45] on div "Dashboard" at bounding box center [196, 45] width 42 height 10
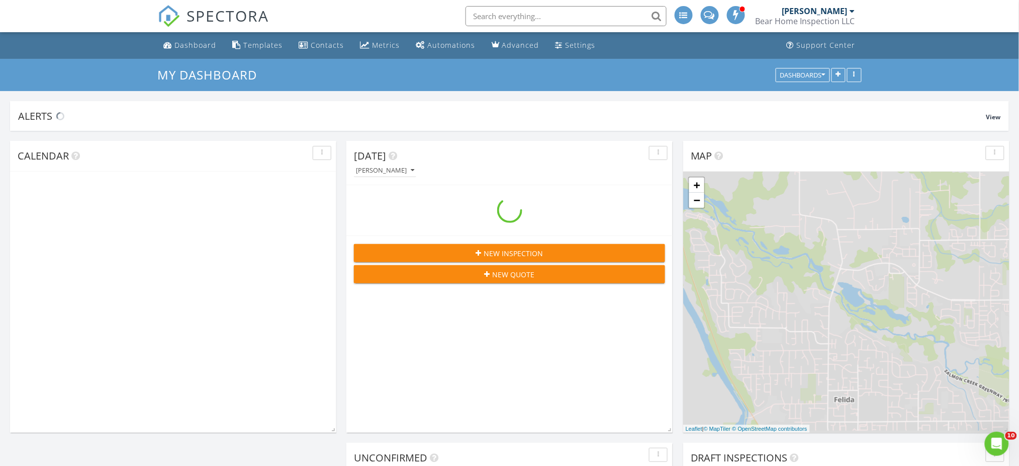
scroll to position [432, 1040]
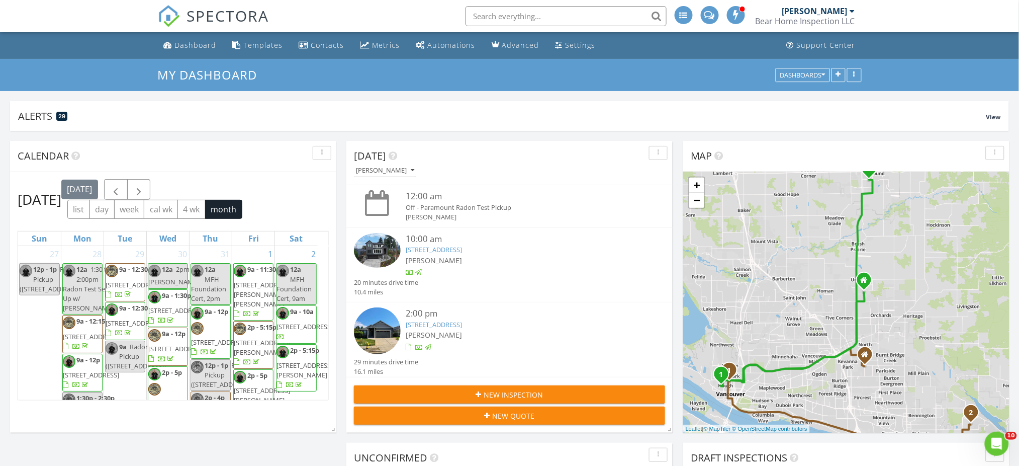
click at [342, 136] on div "[DATE] [PERSON_NAME] 12:00 am Off - Paramount Radon Test Pickup [PERSON_NAME] 1…" at bounding box center [509, 337] width 1019 height 412
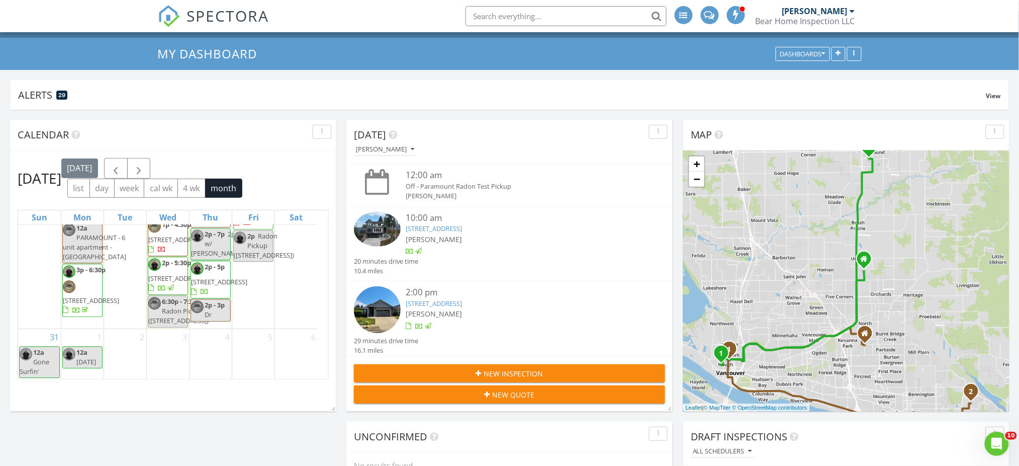
scroll to position [0, 0]
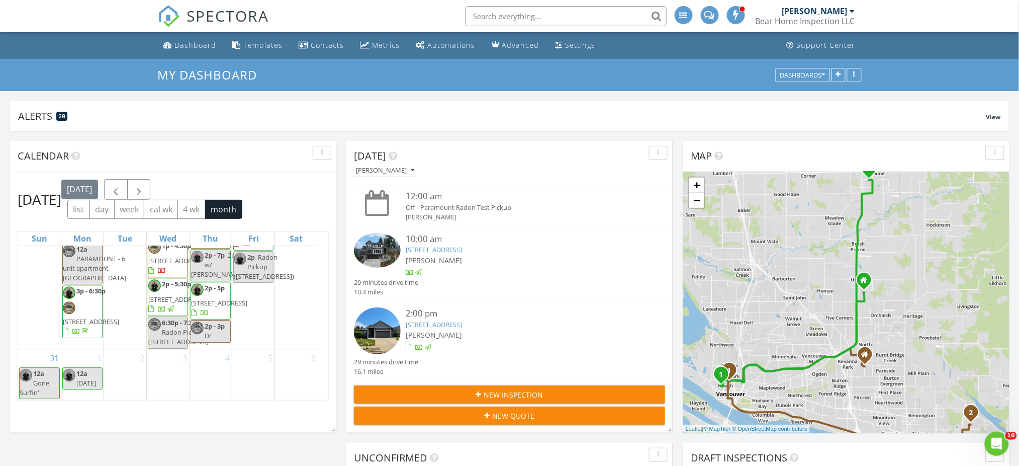
click at [538, 18] on input "text" at bounding box center [566, 16] width 201 height 20
type input "ian wright"
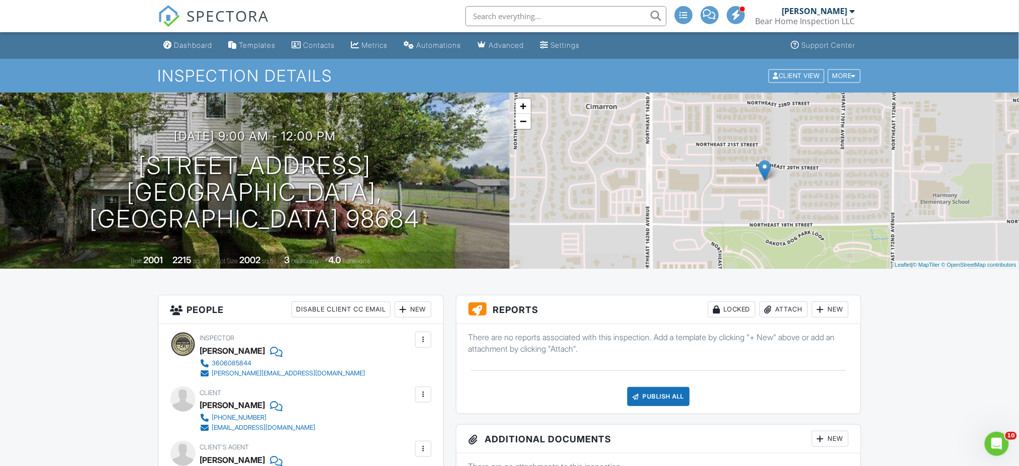
click at [187, 41] on div "Dashboard" at bounding box center [193, 45] width 38 height 9
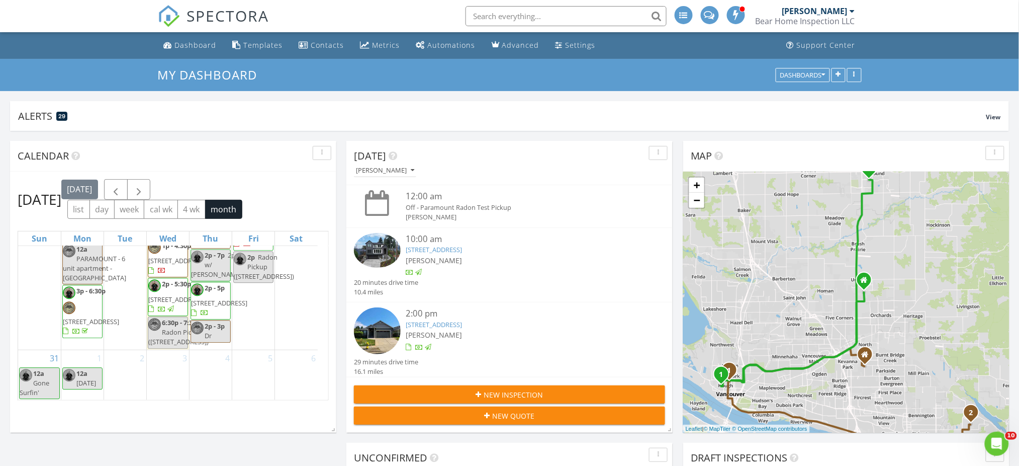
scroll to position [268, 0]
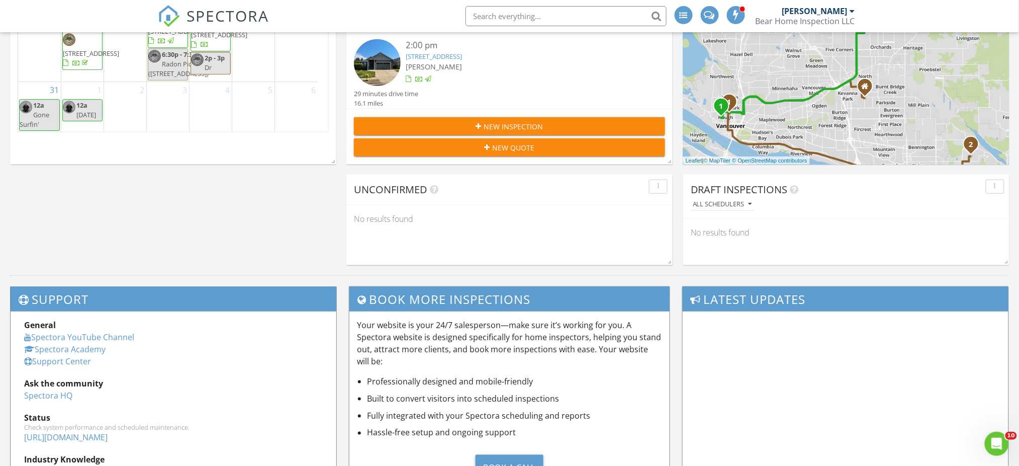
click at [677, 159] on div "Today Jared Ball 12:00 am Off - Paramount Radon Test Pickup Jared Ball 10:00 am…" at bounding box center [509, 69] width 1019 height 412
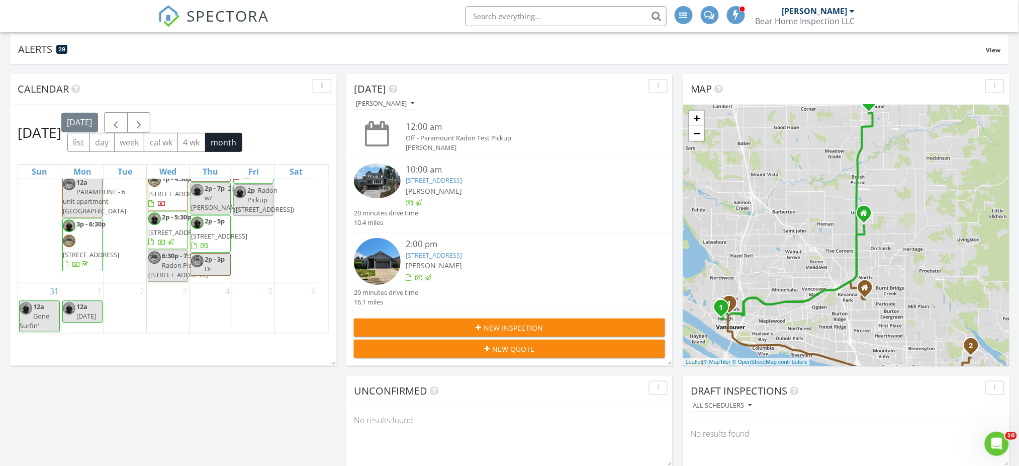
scroll to position [0, 0]
click at [678, 174] on div "Today Jared Ball 12:00 am Off - Paramount Radon Test Pickup Jared Ball 10:00 am…" at bounding box center [509, 270] width 1019 height 412
click at [300, 151] on span "10a - 10:15a 1605 Washington Ave S, Long Beach 98631" at bounding box center [305, 133] width 56 height 35
